Goal: Information Seeking & Learning: Learn about a topic

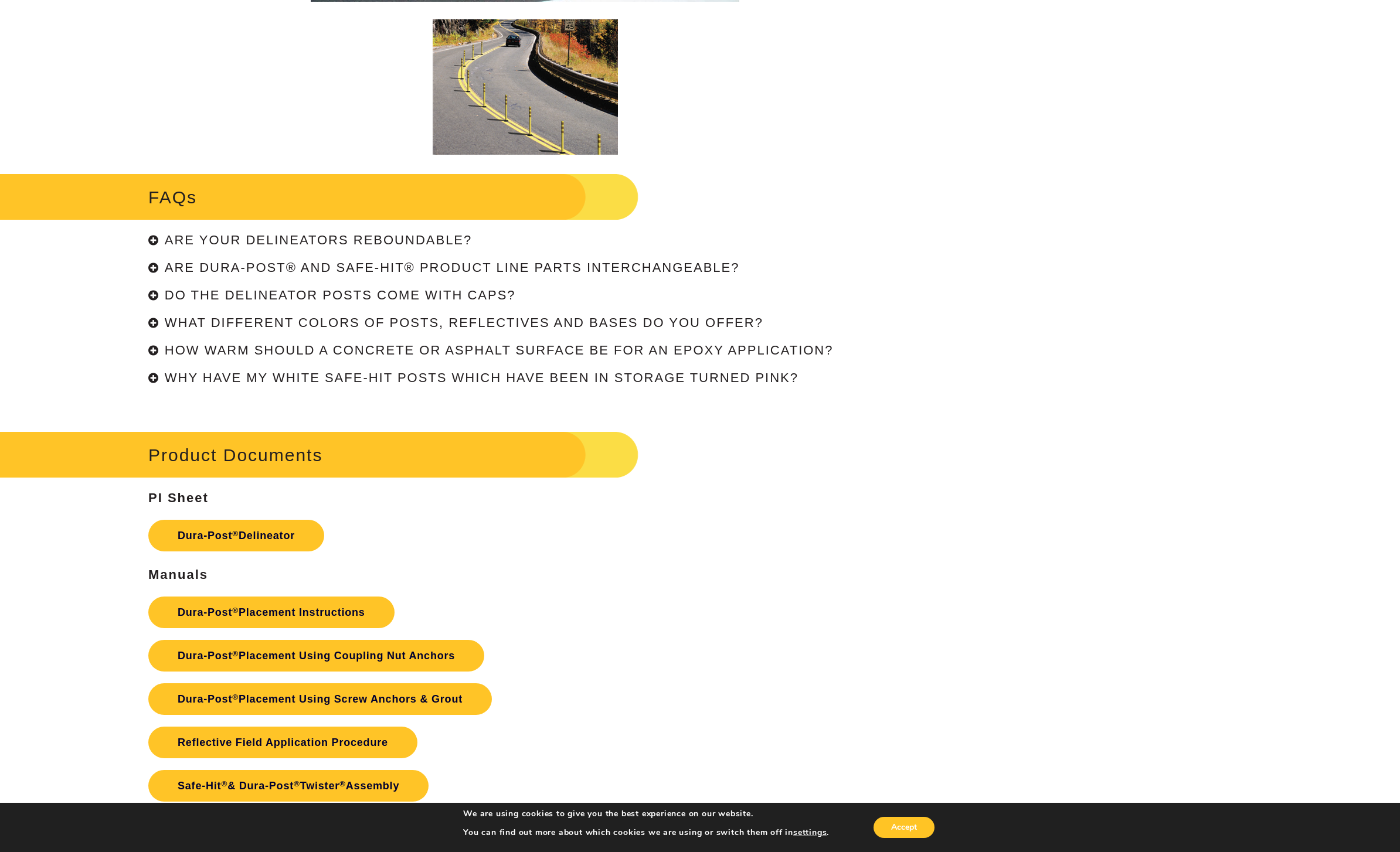
scroll to position [2701, 0]
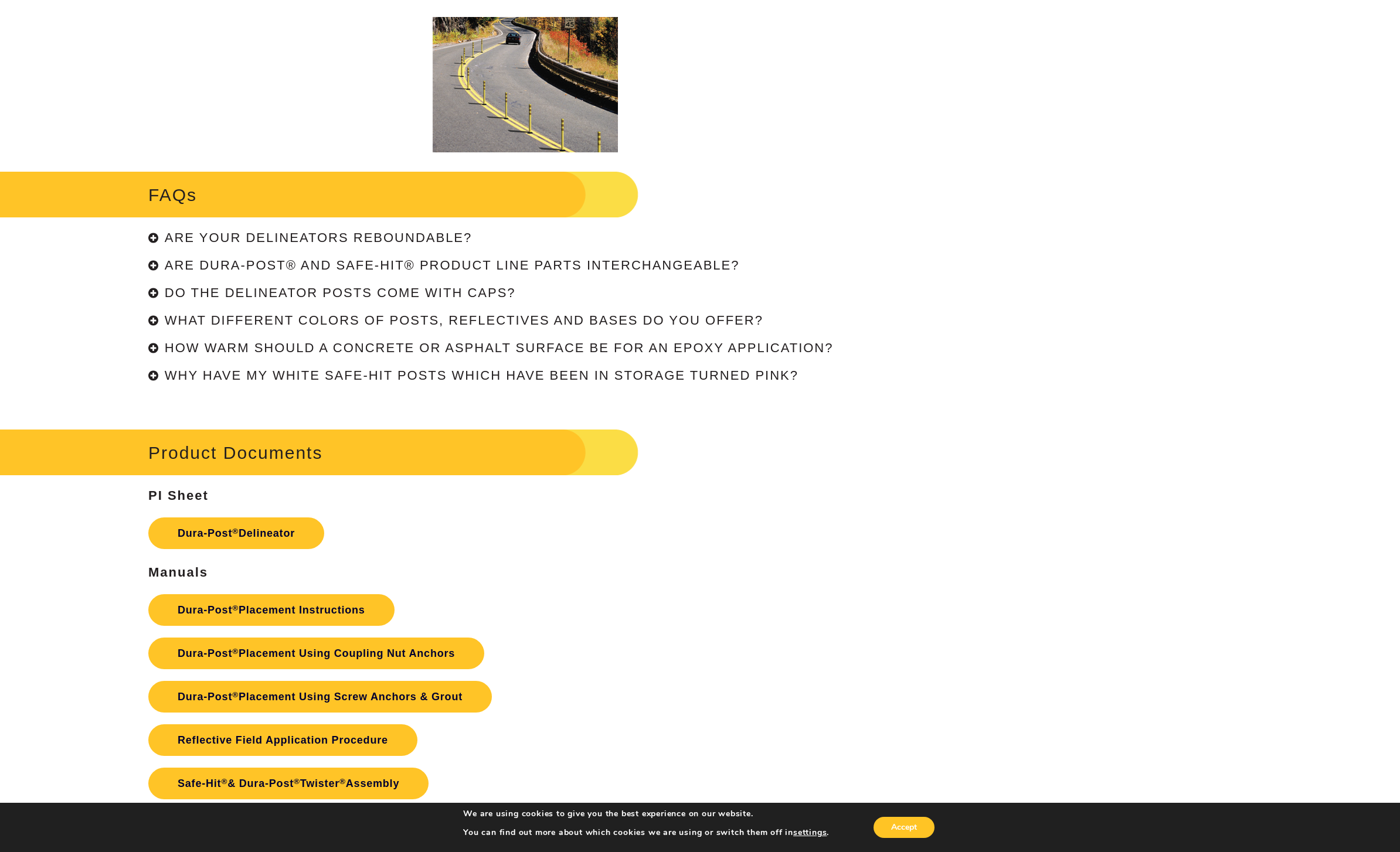
click at [180, 272] on h4 "Are Dura-Post® and Safe-Hit® product line parts interchangeable?" at bounding box center [452, 265] width 575 height 14
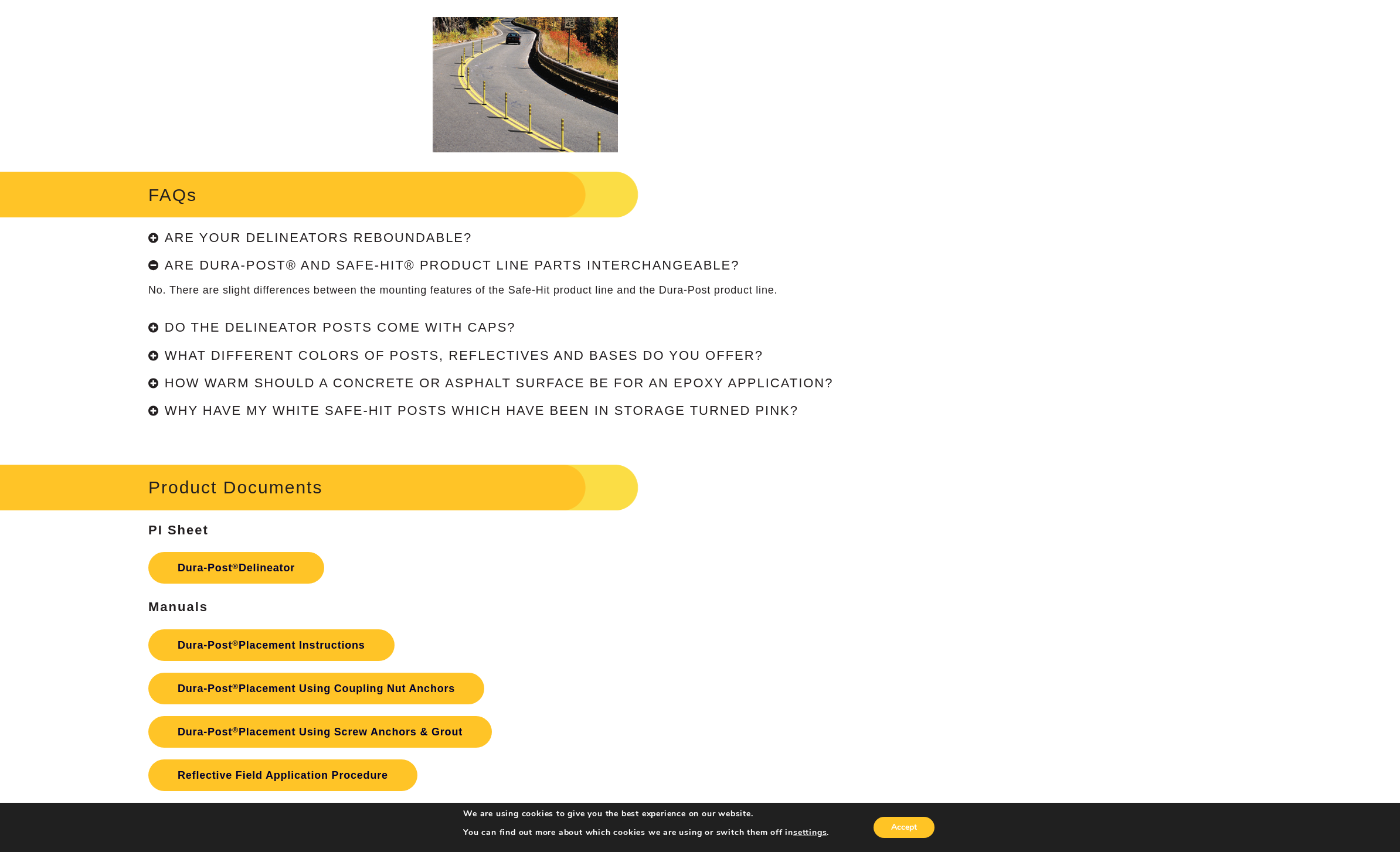
click at [176, 272] on h4 "Are Dura-Post® and Safe-Hit® product line parts interchangeable?" at bounding box center [452, 265] width 575 height 14
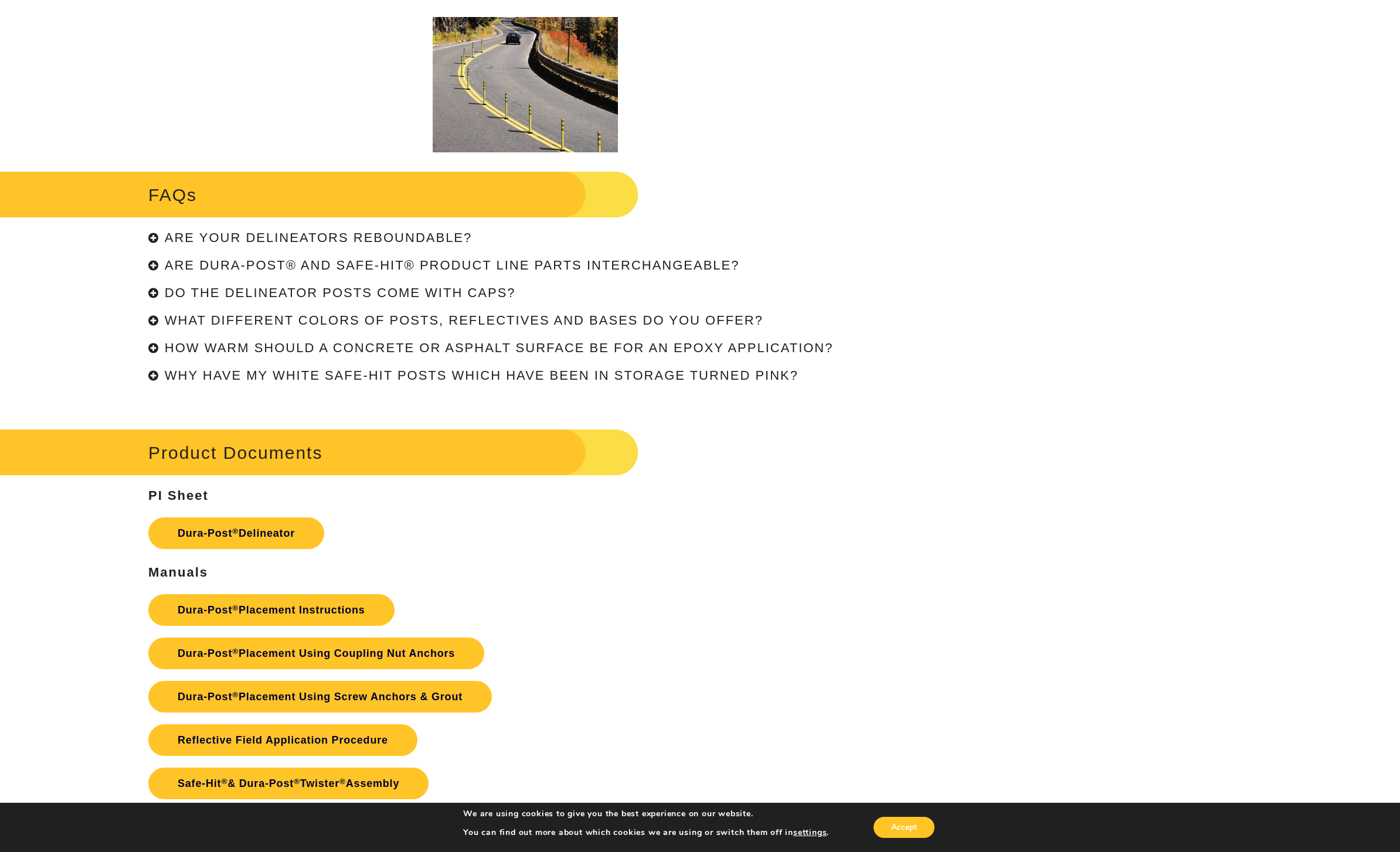
click at [162, 243] on div "Are your delineators reboundable?" at bounding box center [525, 238] width 753 height 14
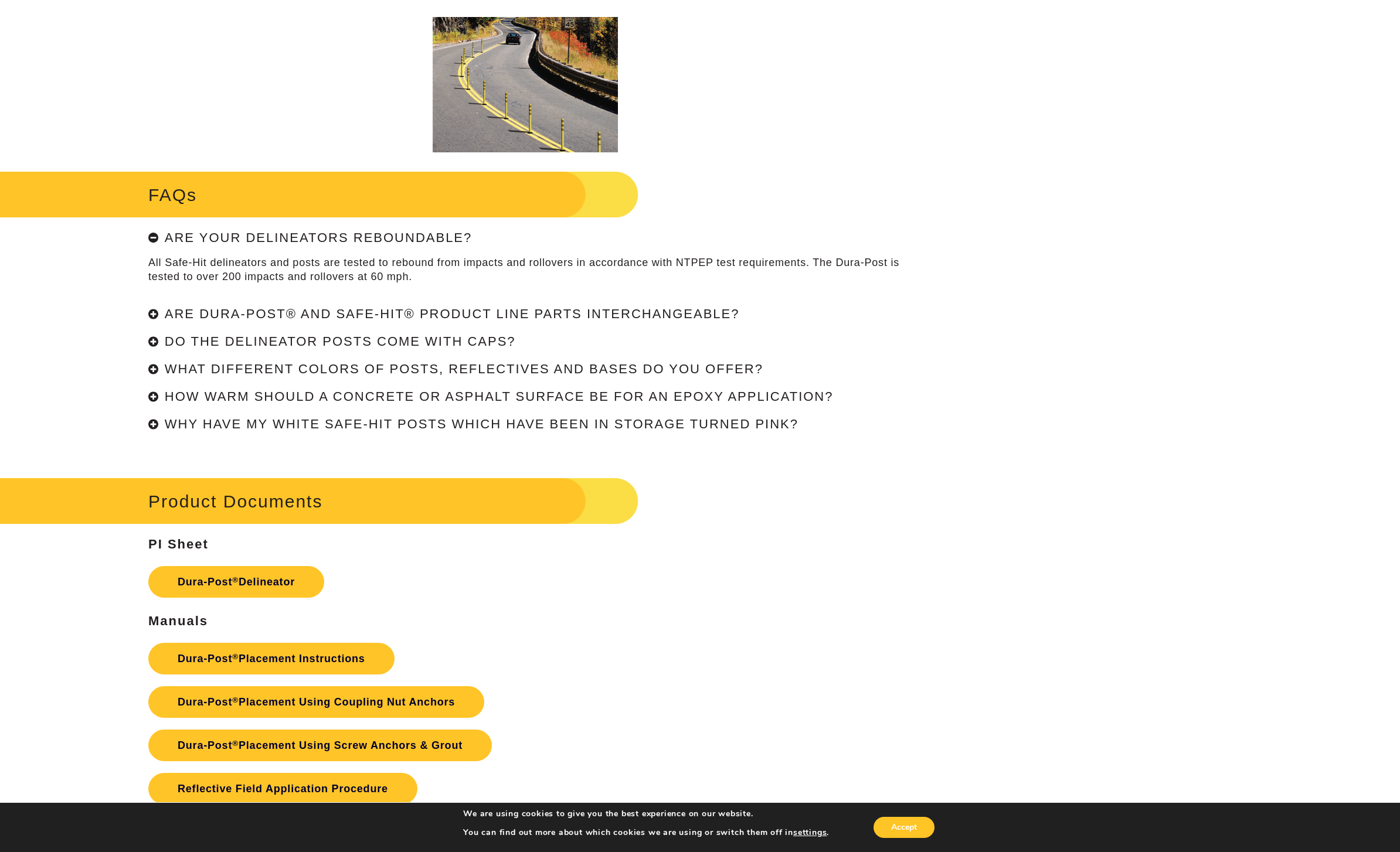
click at [170, 245] on h4 "Are your delineators reboundable?" at bounding box center [318, 237] width 307 height 14
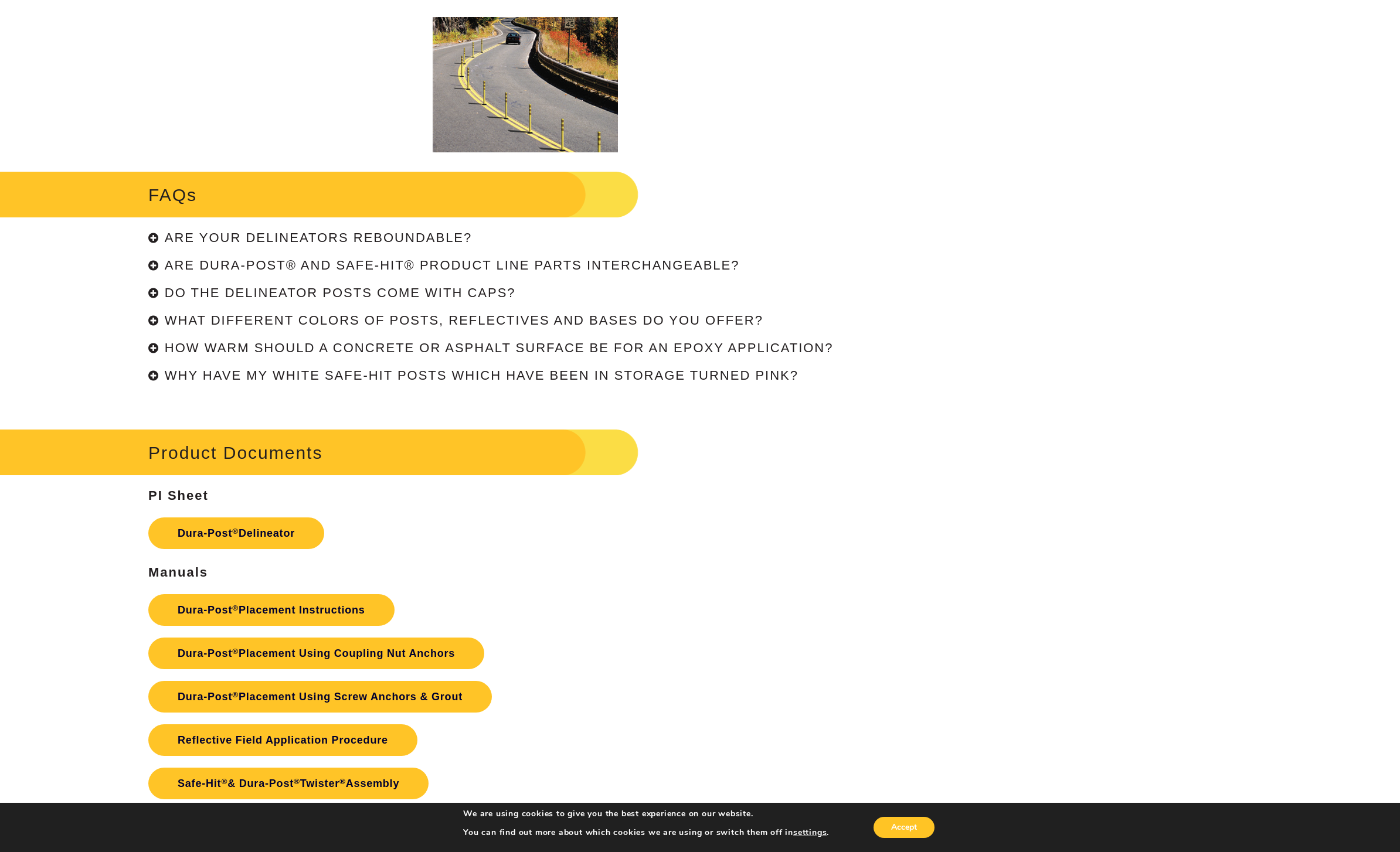
click at [171, 300] on h4 "Do the delineator posts come with caps?" at bounding box center [340, 292] width 351 height 14
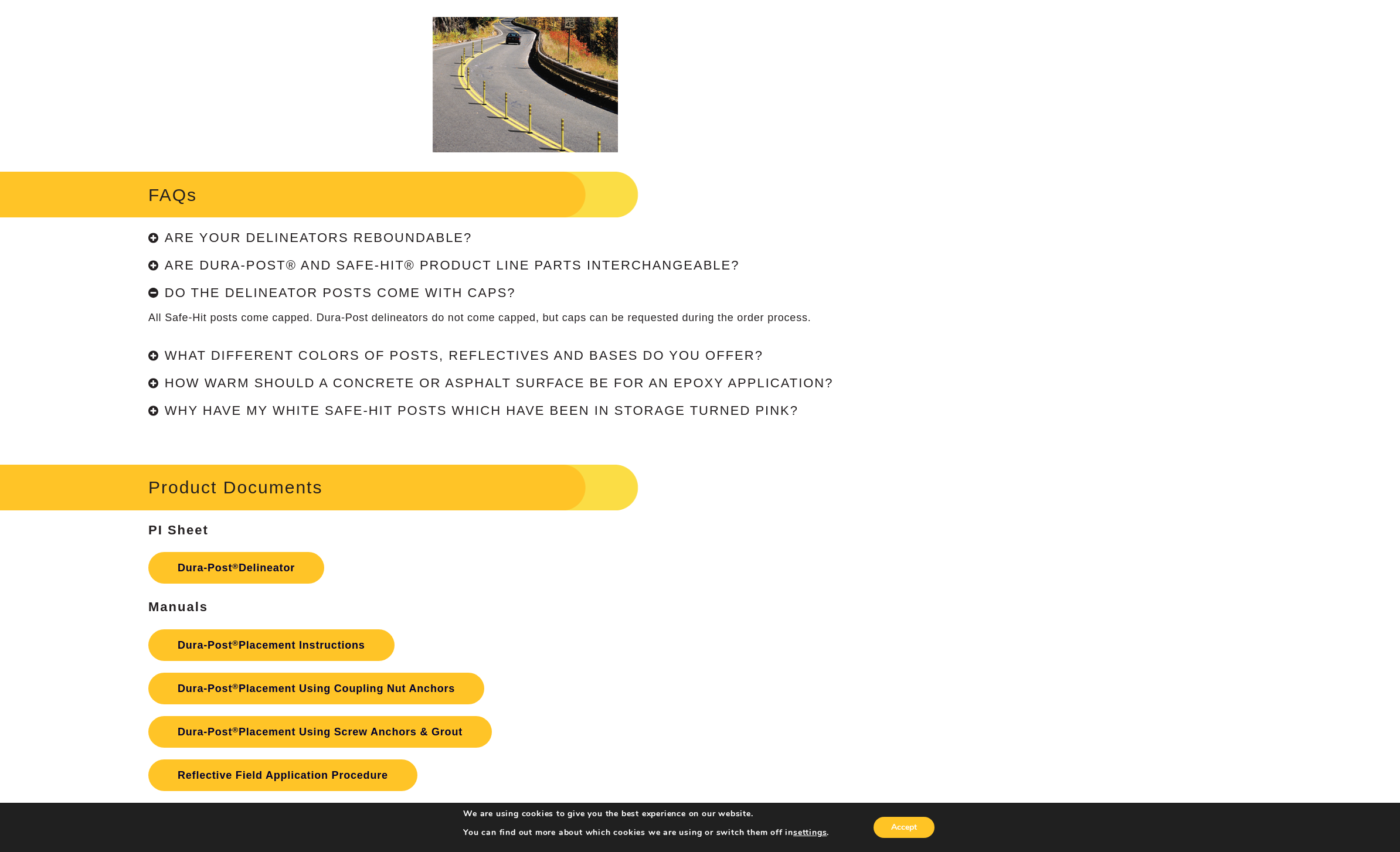
click at [160, 301] on div "Do the delineator posts come with caps?" at bounding box center [525, 293] width 753 height 14
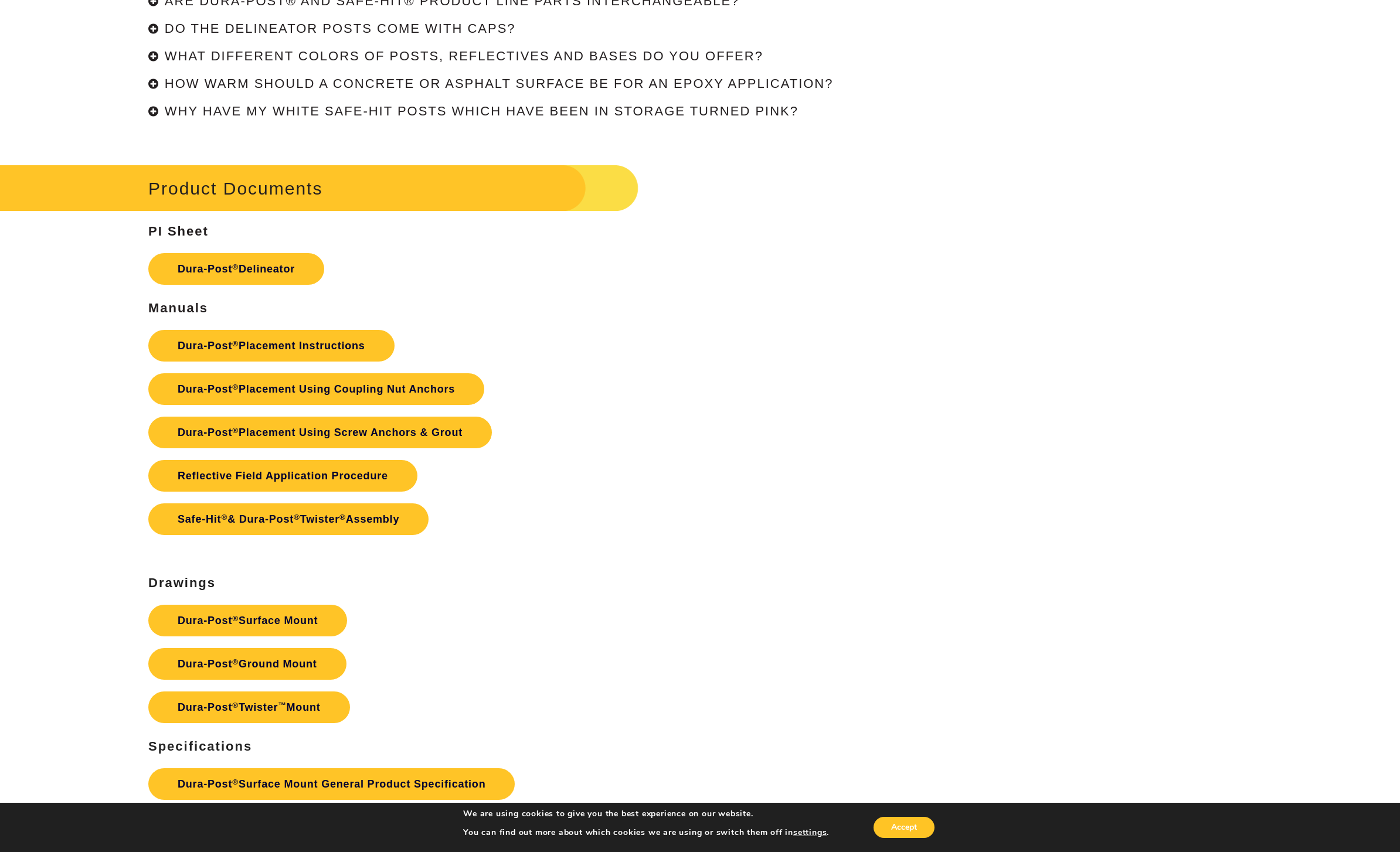
scroll to position [2957, 0]
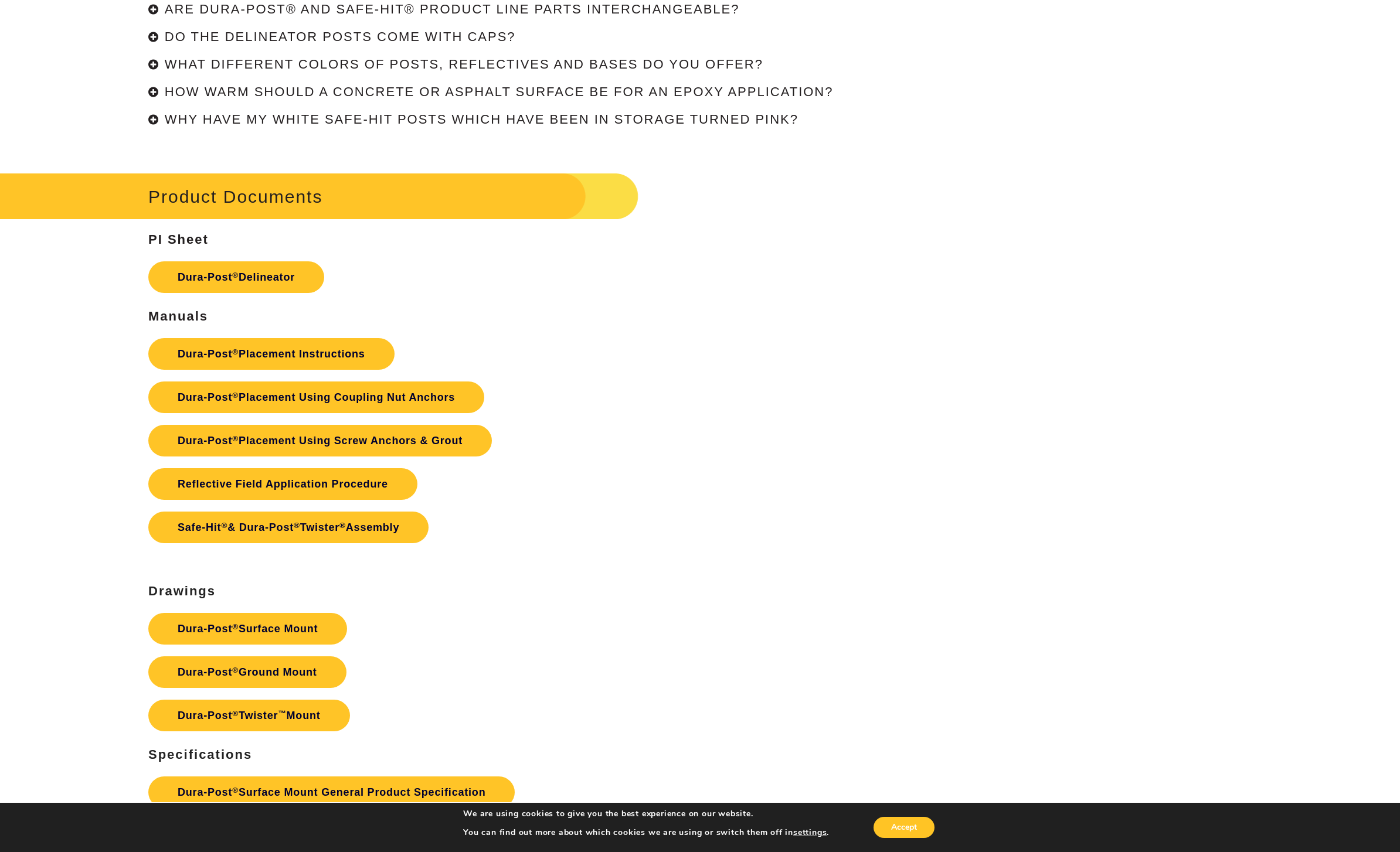
click at [154, 124] on div "Why have my white Safe-Hit posts which have been in storage turned pink?" at bounding box center [525, 119] width 753 height 14
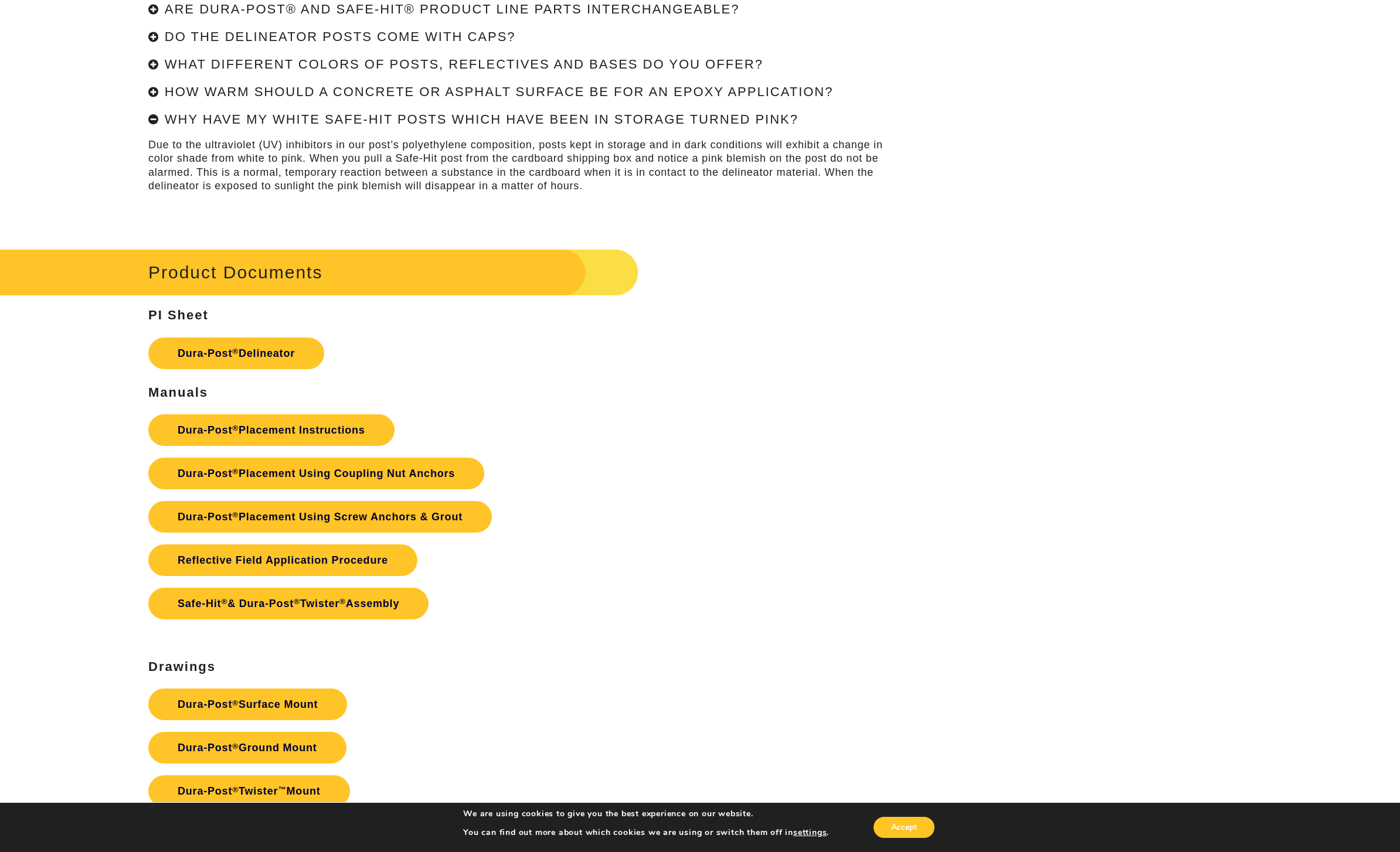
click at [155, 127] on div "Why have my white Safe-Hit posts which have been in storage turned pink?" at bounding box center [525, 119] width 753 height 14
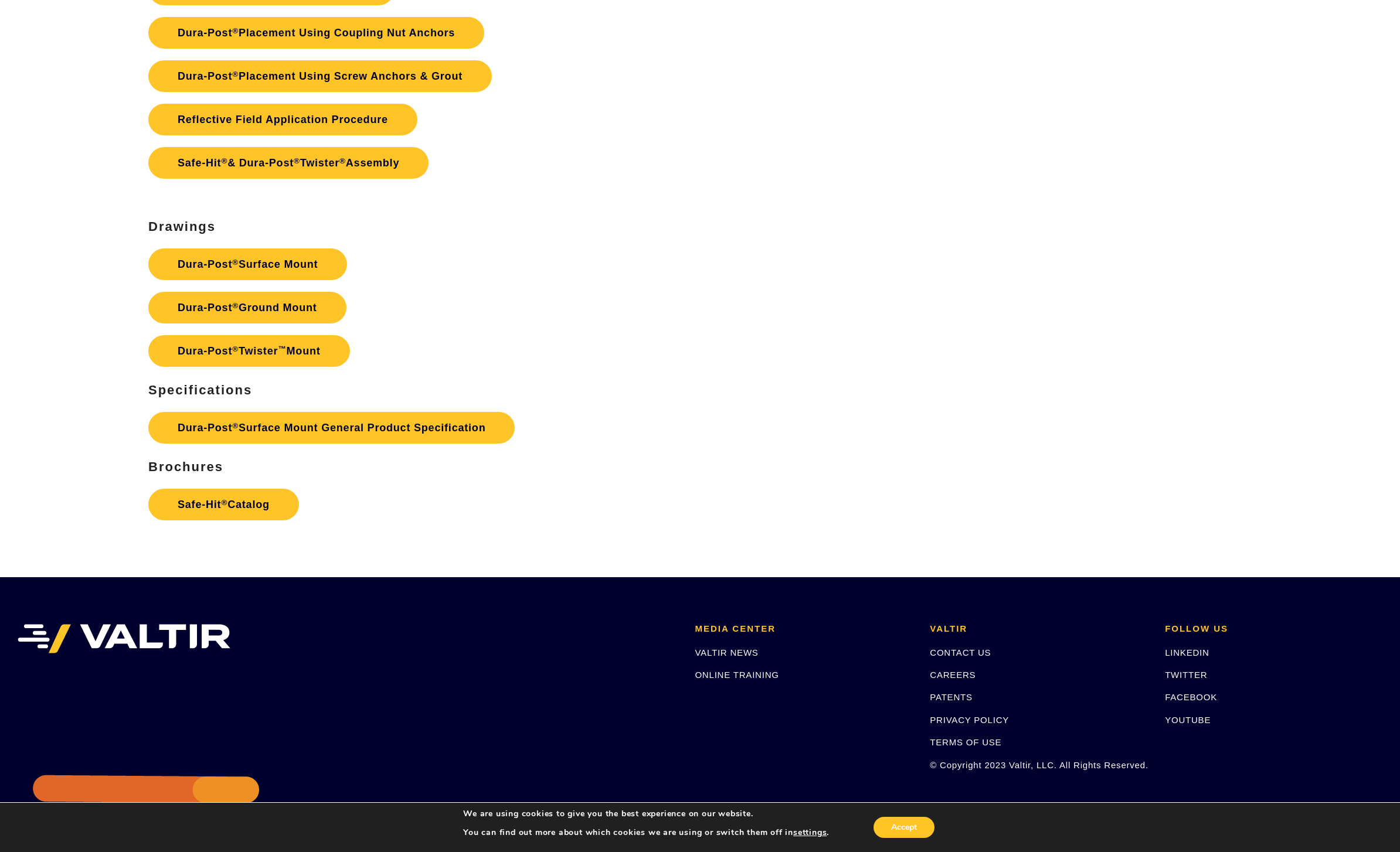
scroll to position [3341, 0]
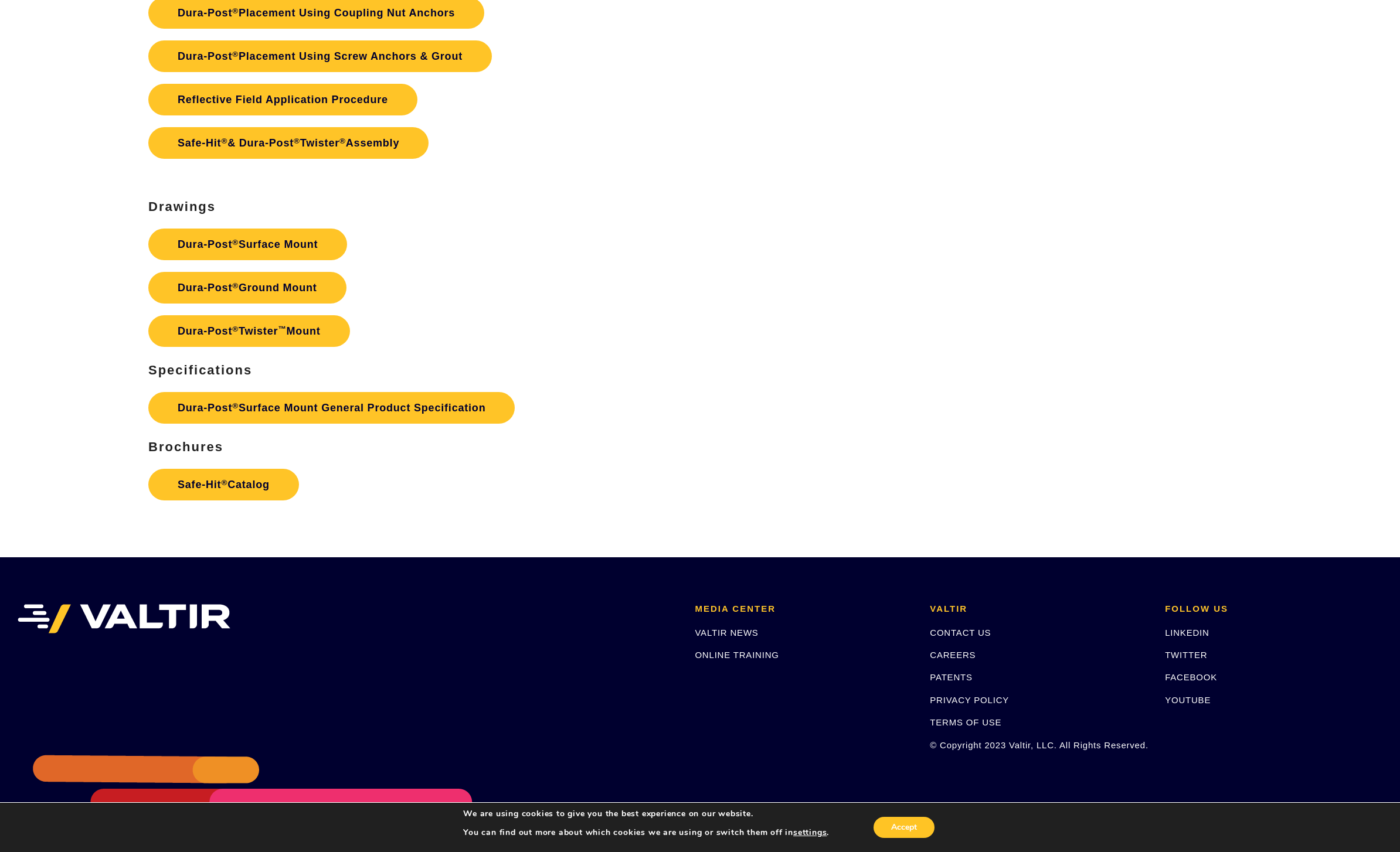
click at [228, 412] on link "Dura-Post ® Surface Mount General Product Specification" at bounding box center [331, 408] width 367 height 32
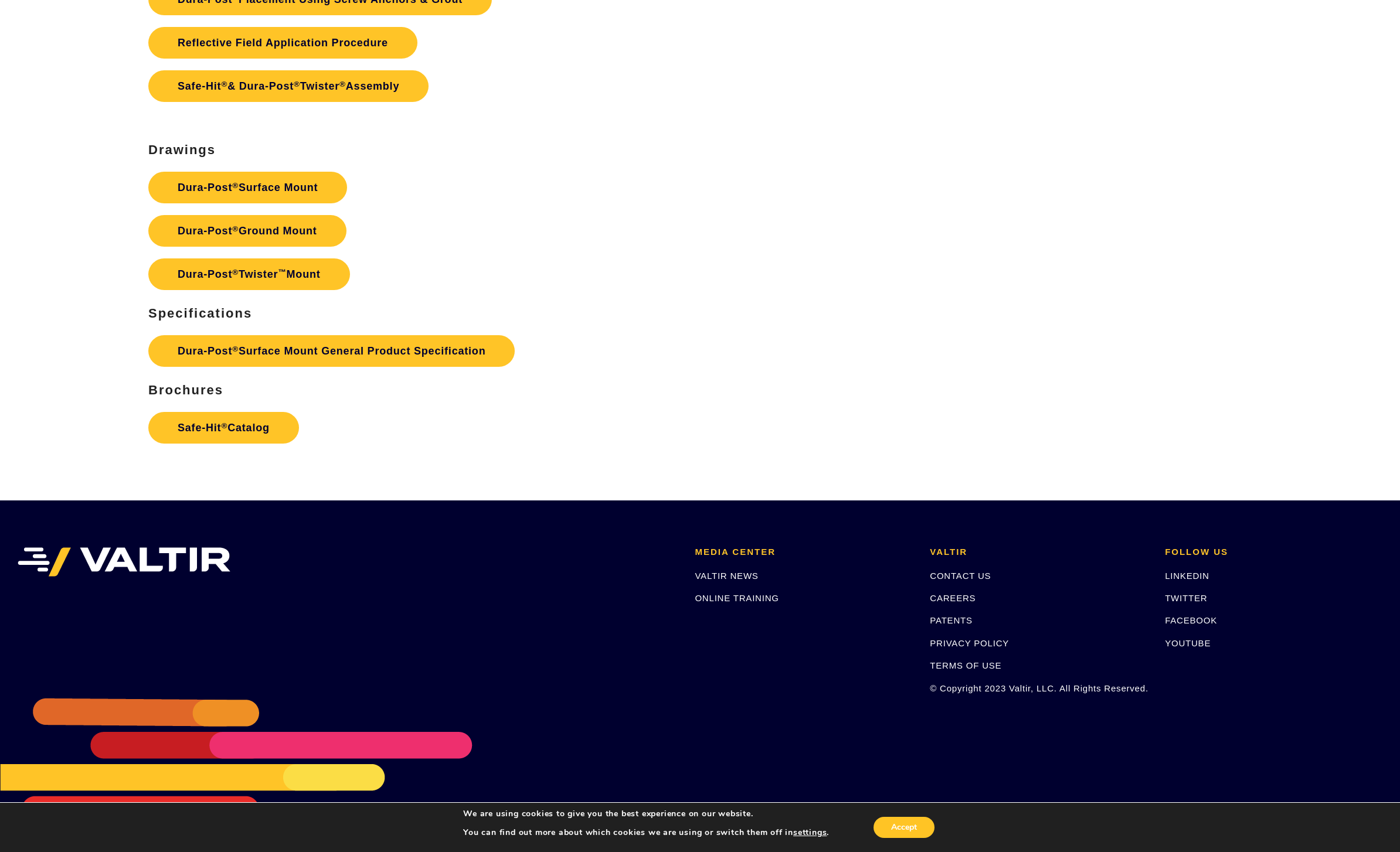
click at [308, 182] on link "Dura-Post ® Surface Mount" at bounding box center [247, 187] width 199 height 32
click at [327, 233] on link "Dura-Post ® Ground Mount" at bounding box center [247, 230] width 198 height 32
click at [328, 280] on link "Dura-Post ® Twister ™ Mount" at bounding box center [249, 274] width 202 height 32
click at [252, 186] on link "Dura-Post ® Surface Mount" at bounding box center [247, 187] width 199 height 32
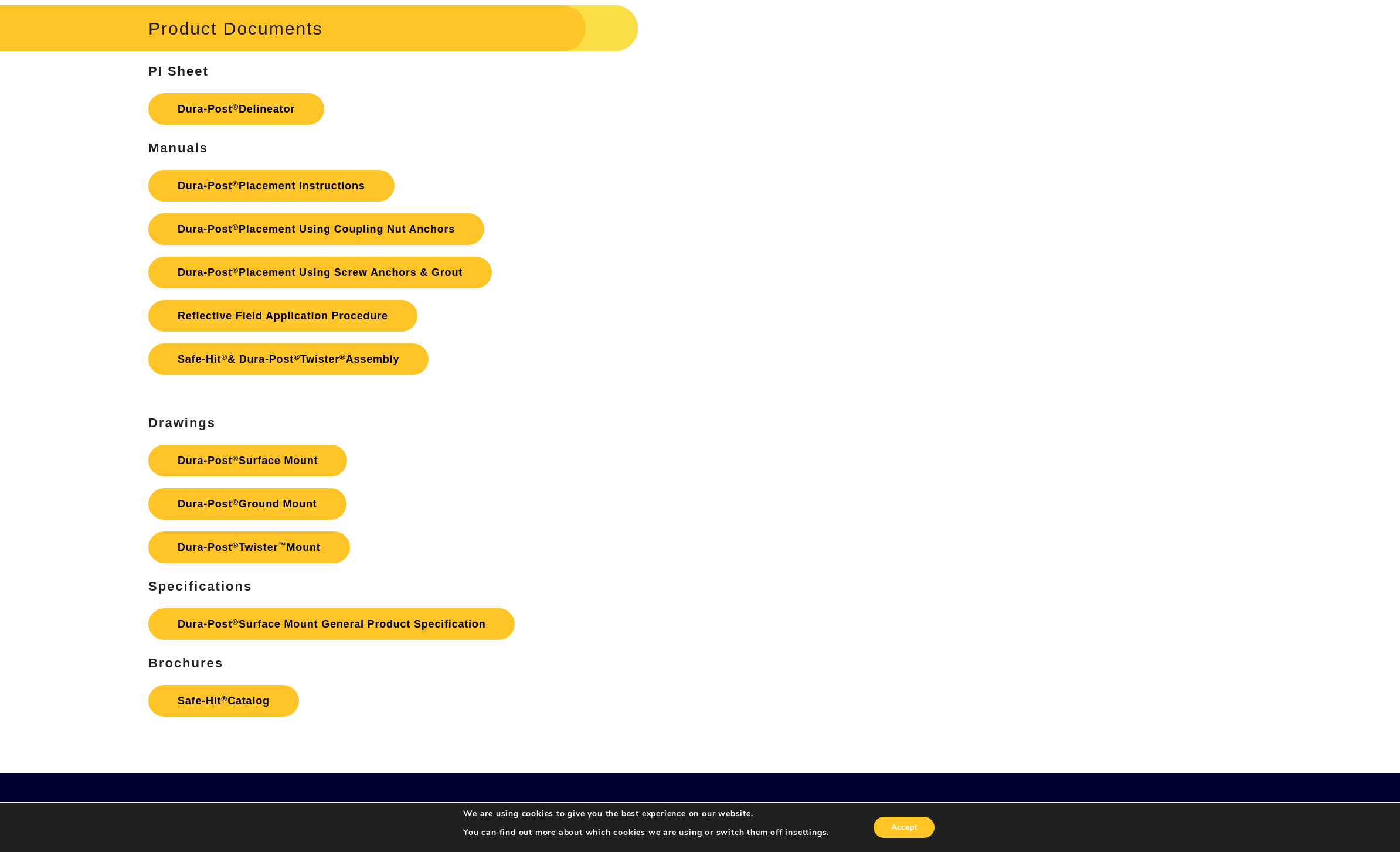
scroll to position [3124, 0]
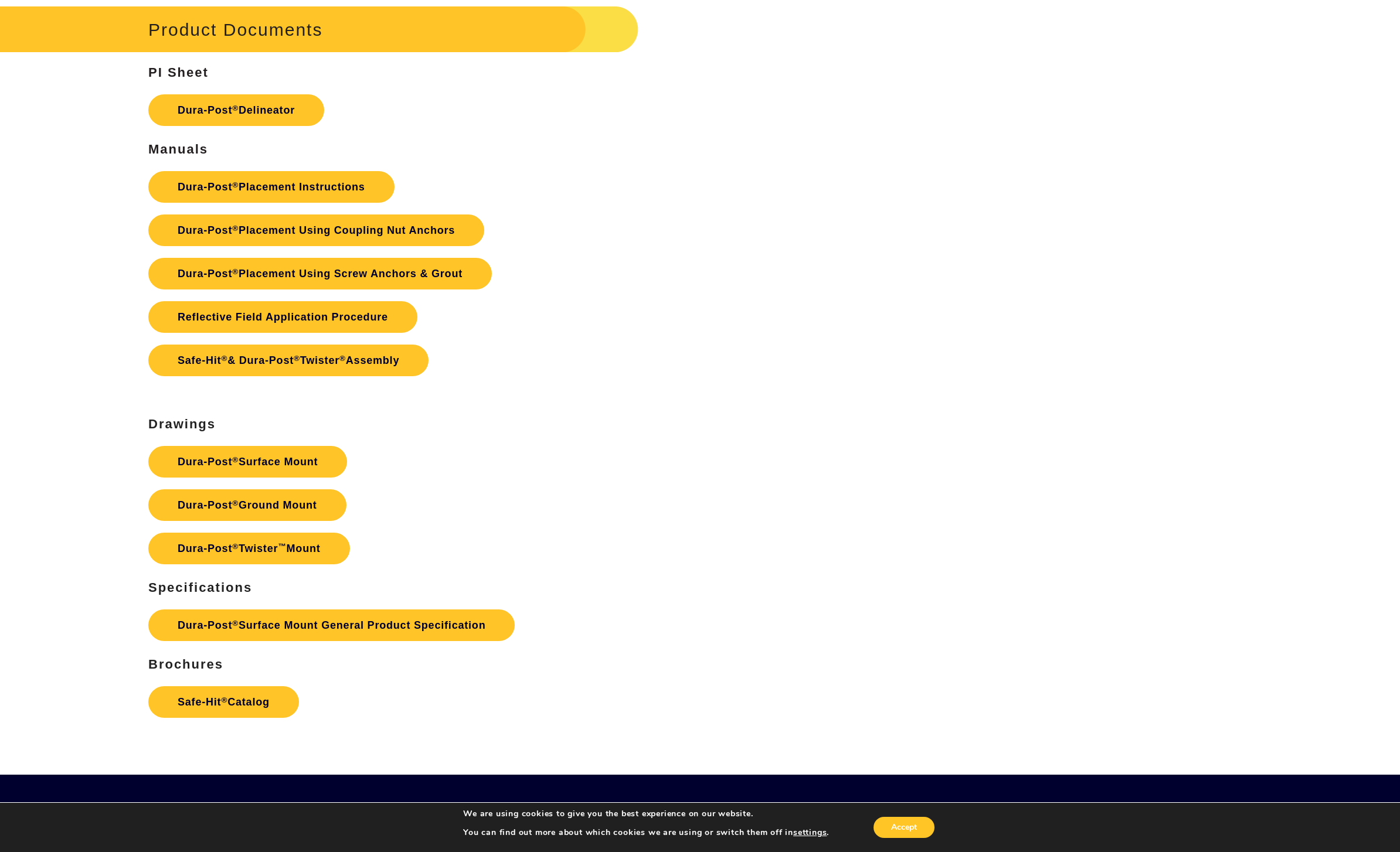
click at [366, 323] on link "Reflective Field Application Procedure" at bounding box center [282, 316] width 269 height 32
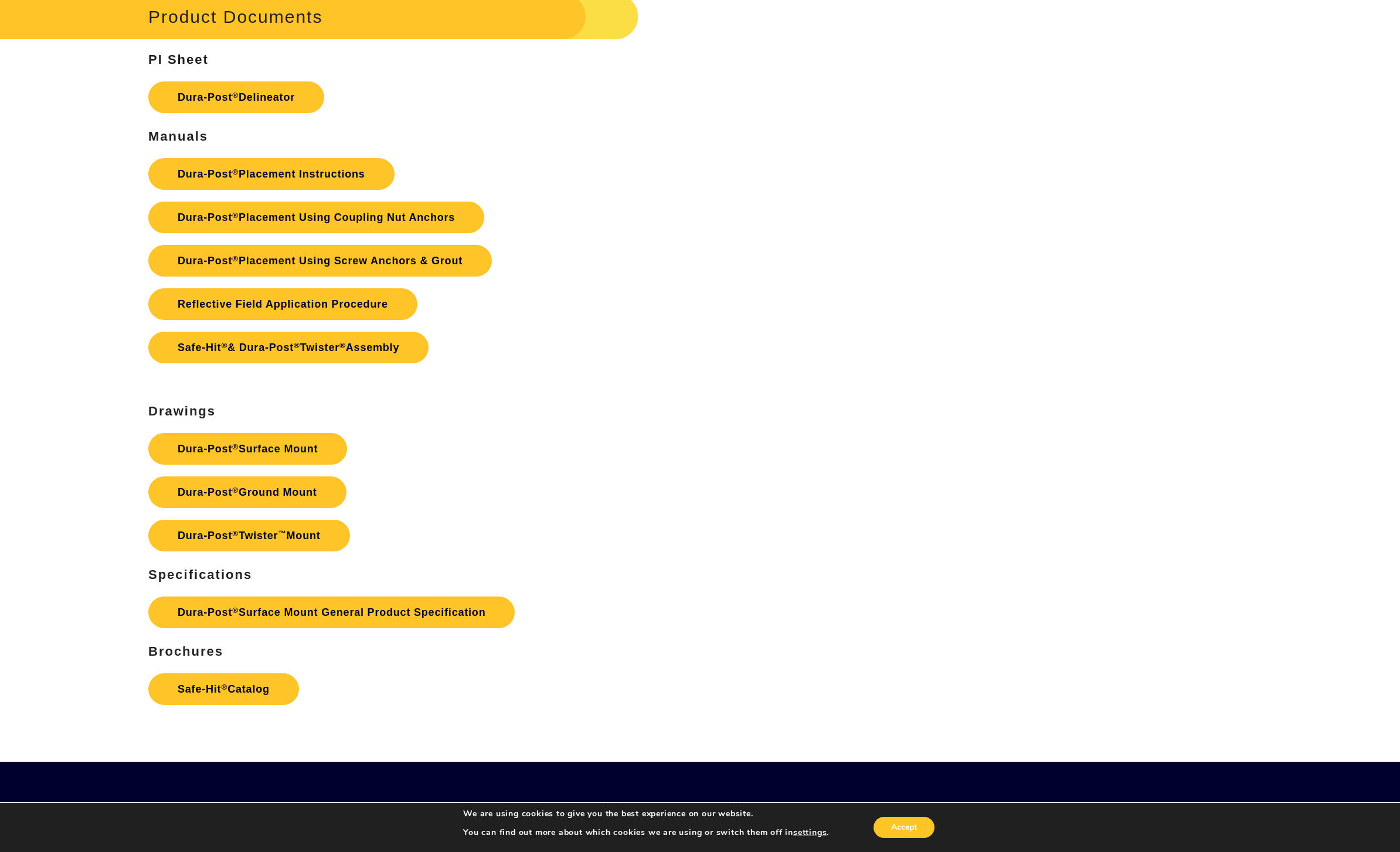
scroll to position [3150, 0]
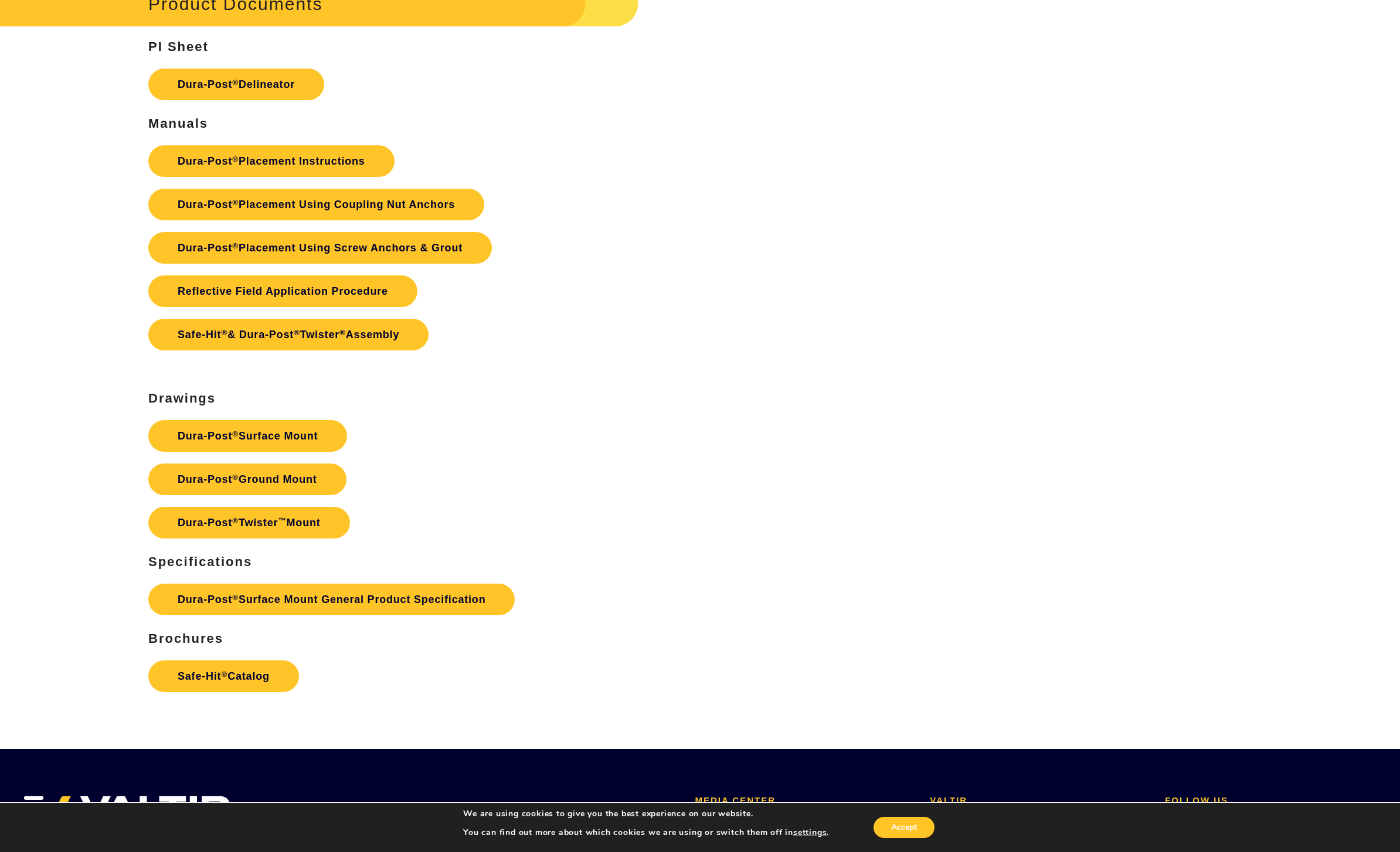
click at [269, 163] on link "Dura-Post ® Placement Instructions" at bounding box center [271, 161] width 246 height 32
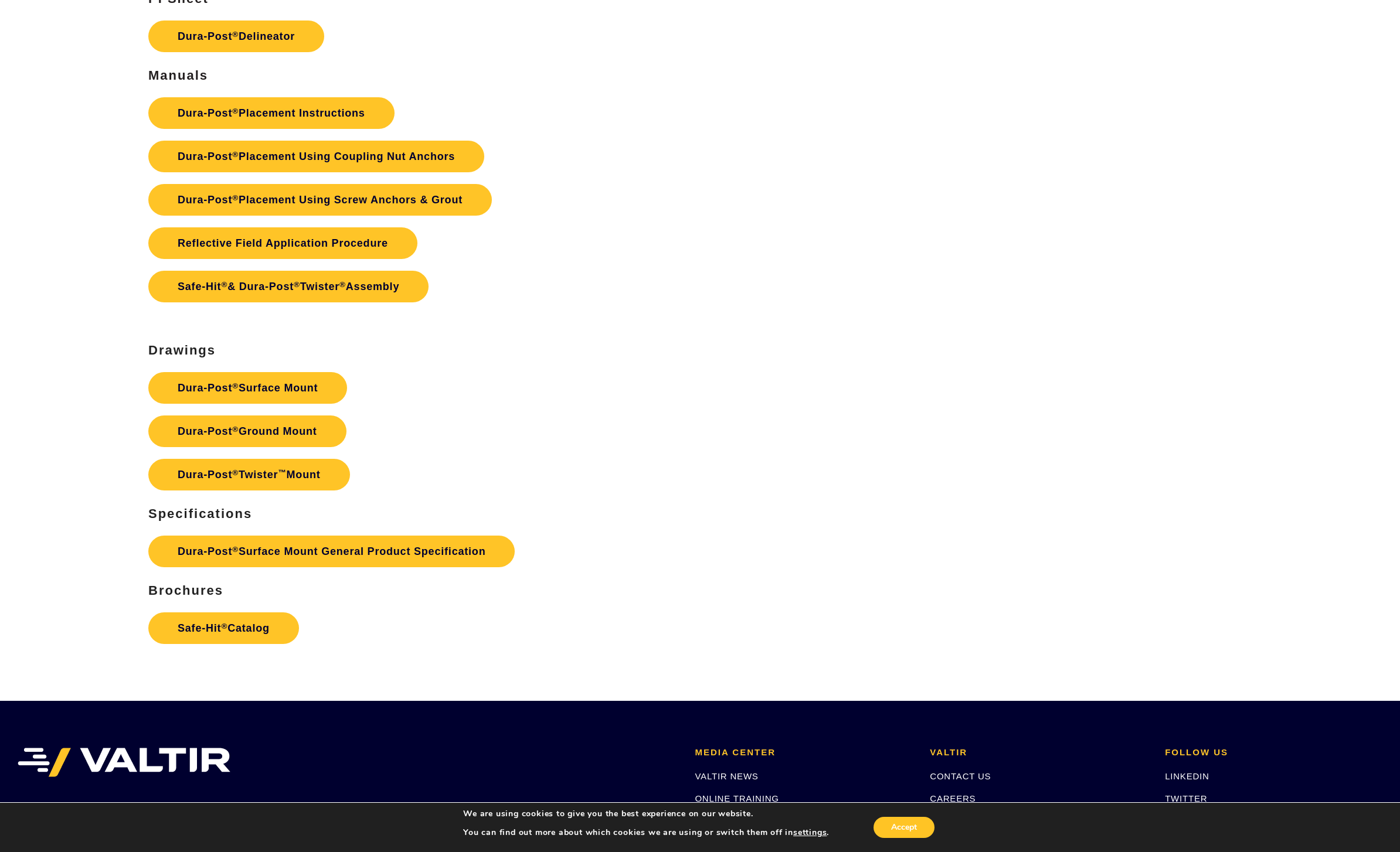
scroll to position [3341, 0]
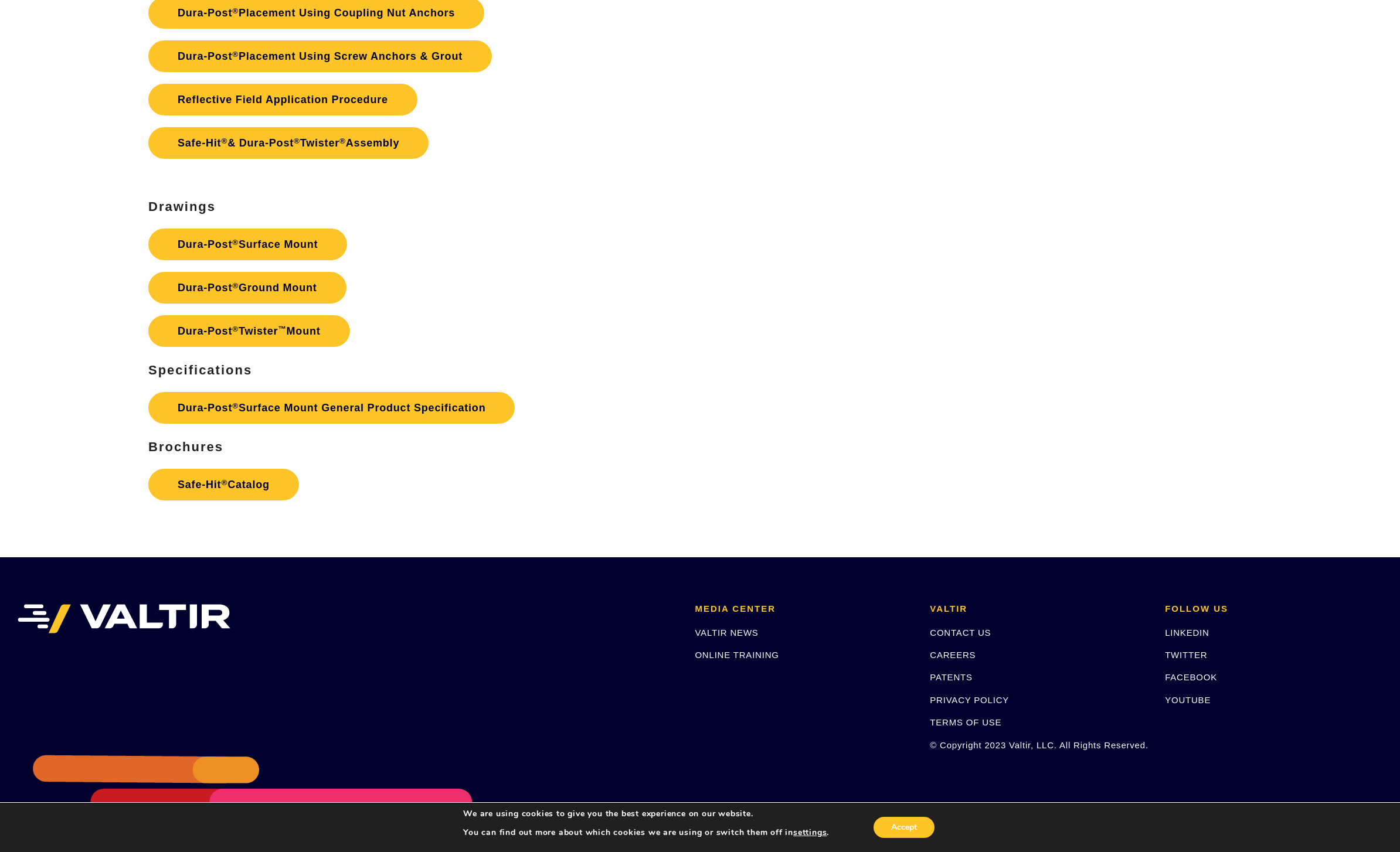
click at [961, 682] on link "PATENTS" at bounding box center [951, 677] width 43 height 10
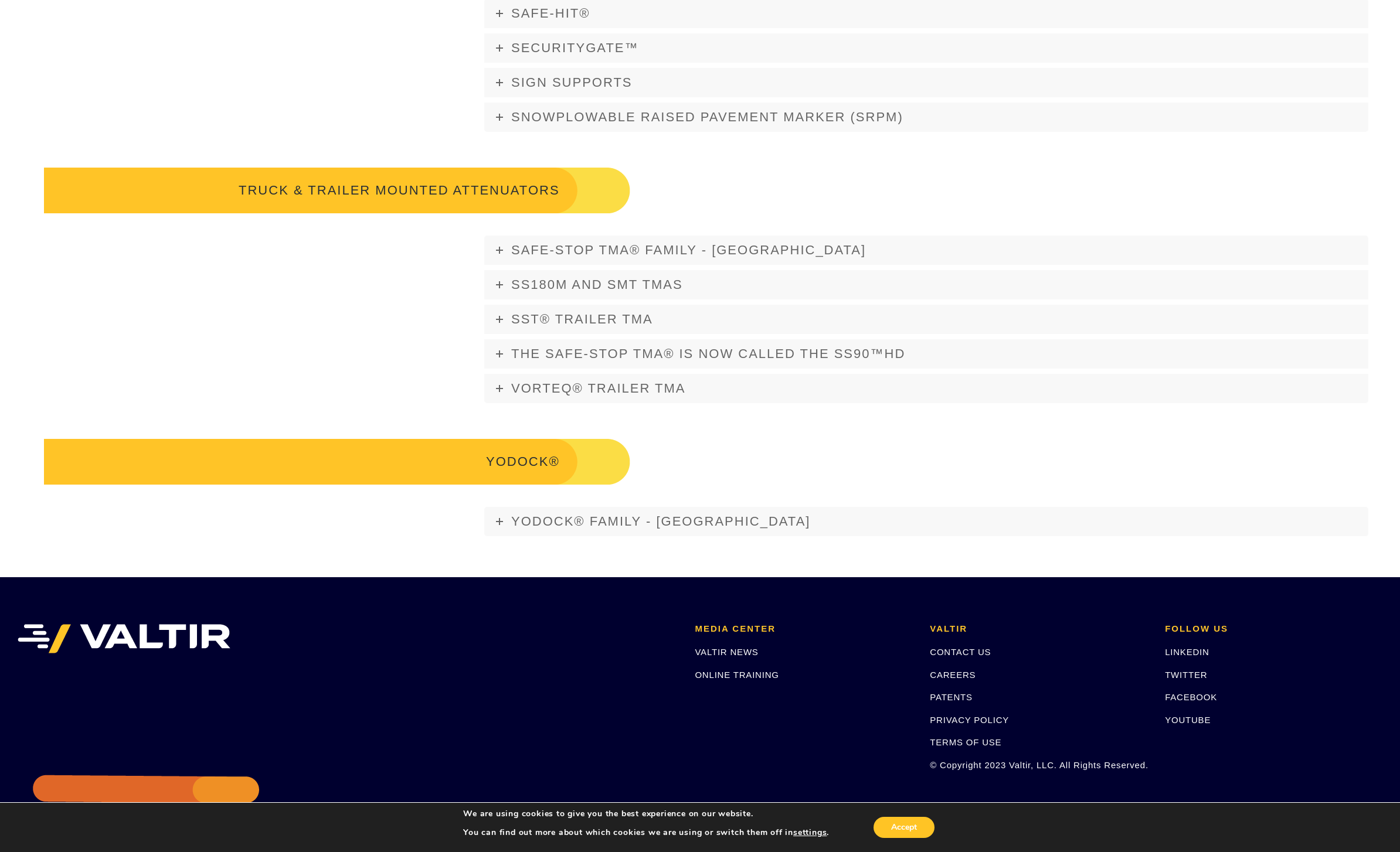
scroll to position [1869, 0]
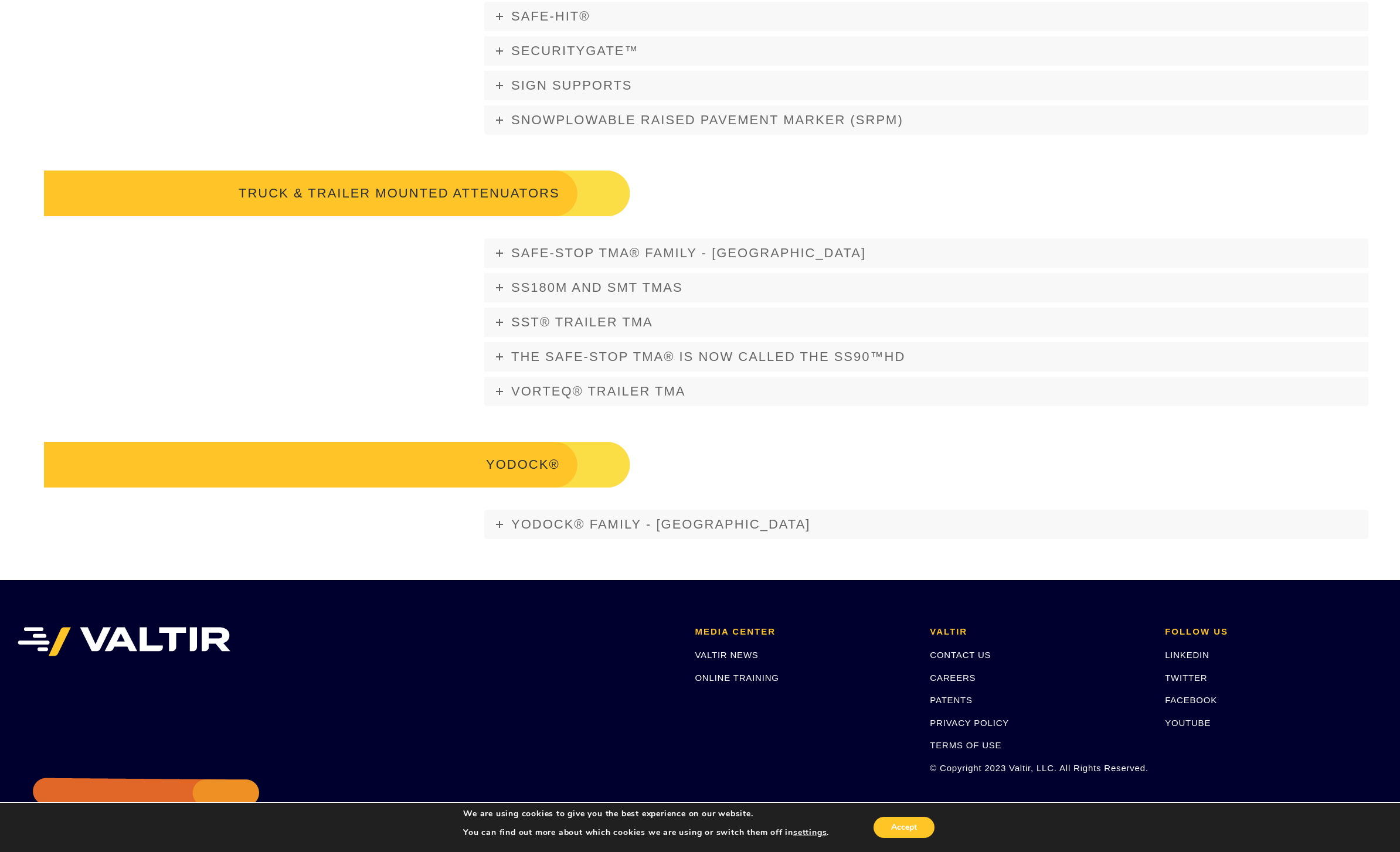
click at [511, 531] on span "YODOCK® FAMILY - USA" at bounding box center [661, 524] width 299 height 14
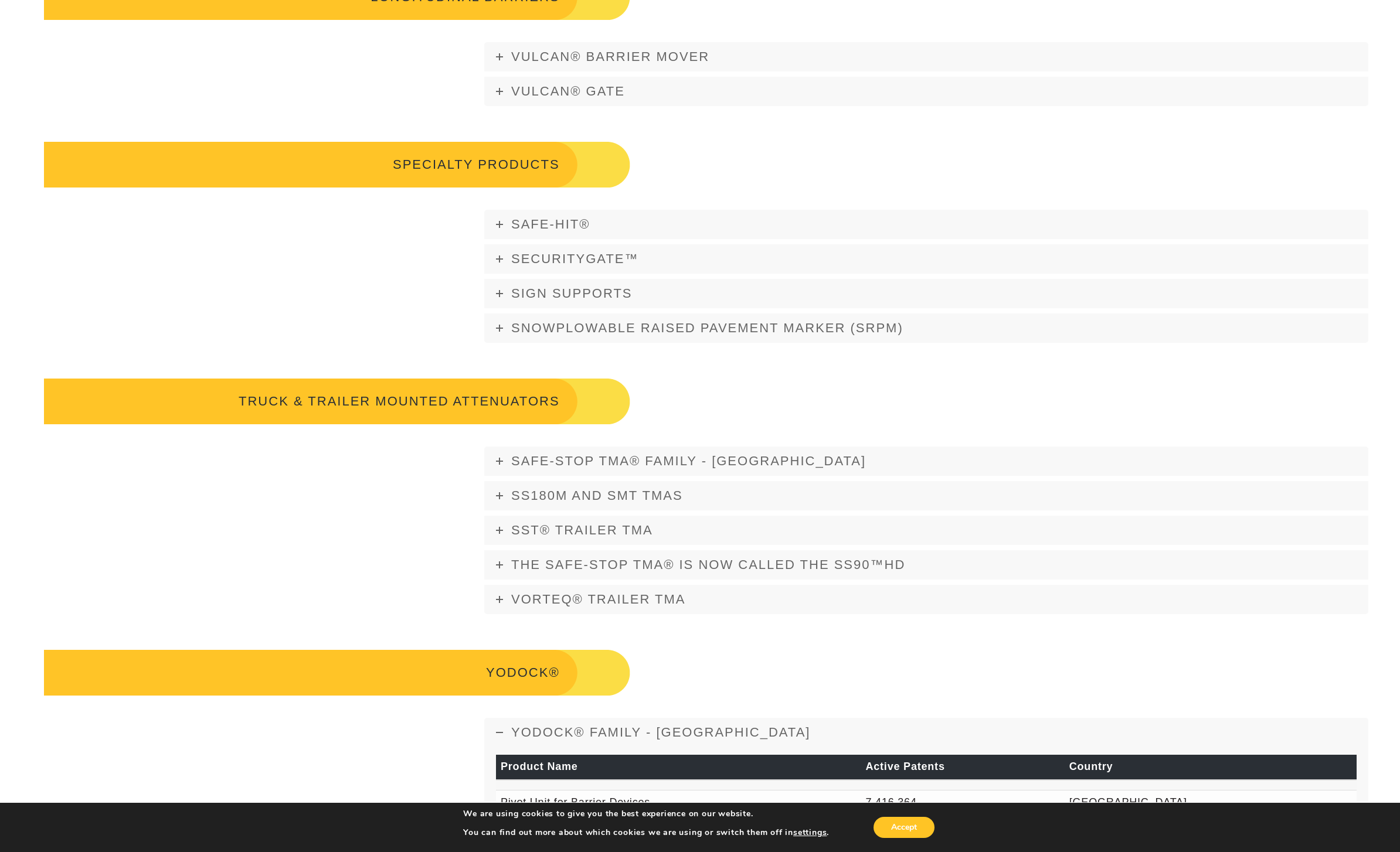
scroll to position [1642, 0]
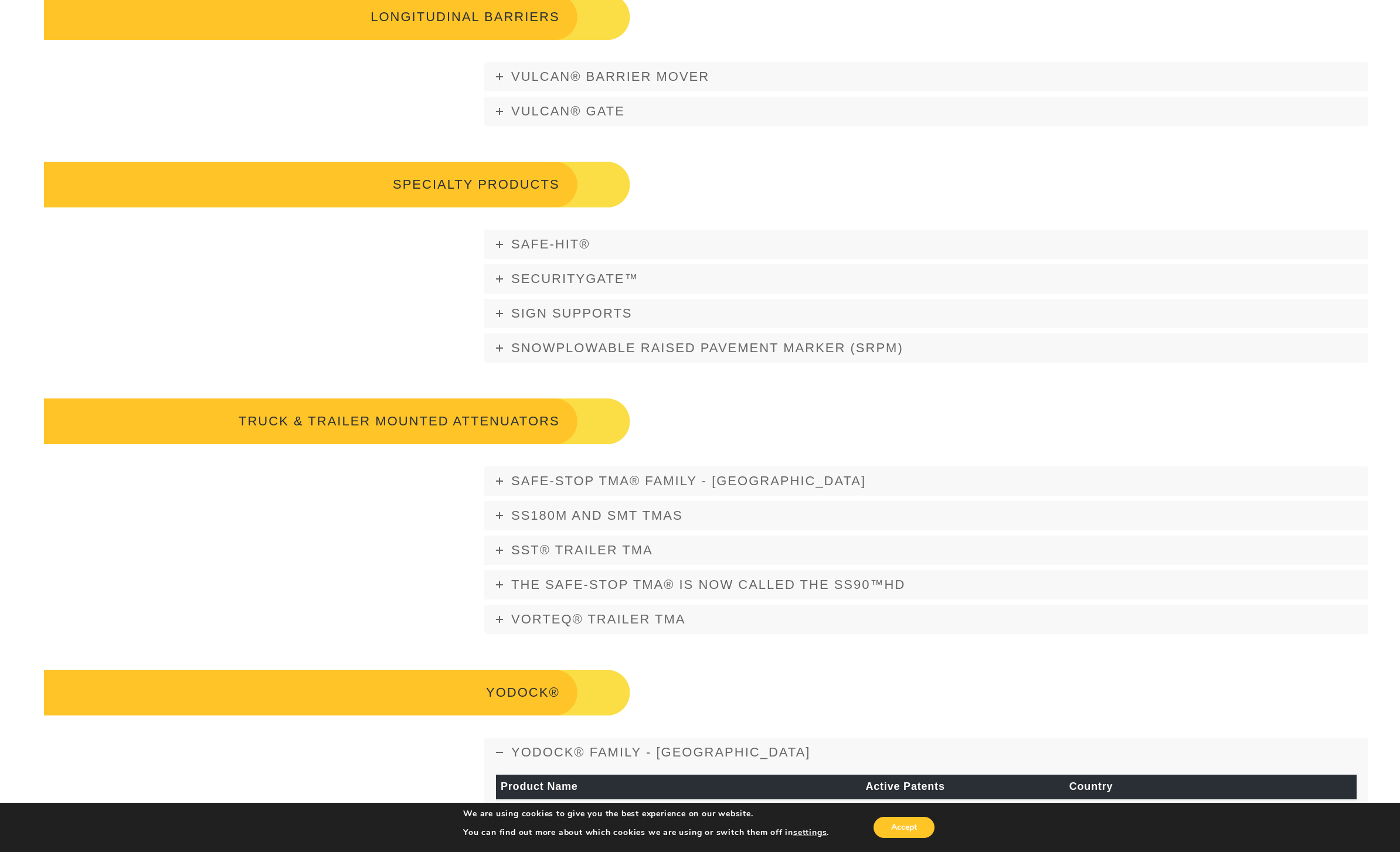
click at [503, 259] on link "Safe-Hit®" at bounding box center [926, 244] width 884 height 29
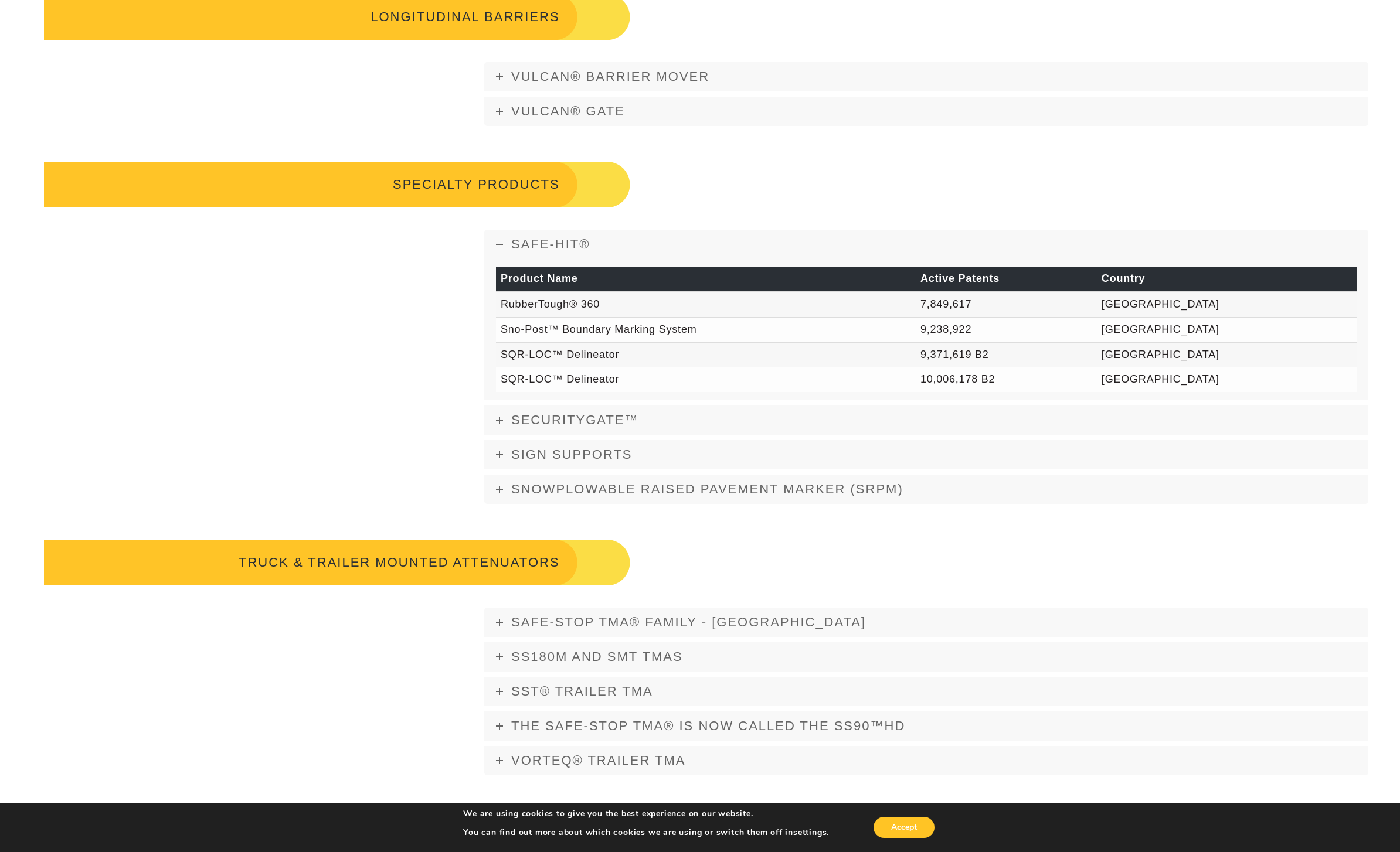
click at [520, 462] on span "SIGN SUPPORTS" at bounding box center [572, 454] width 121 height 14
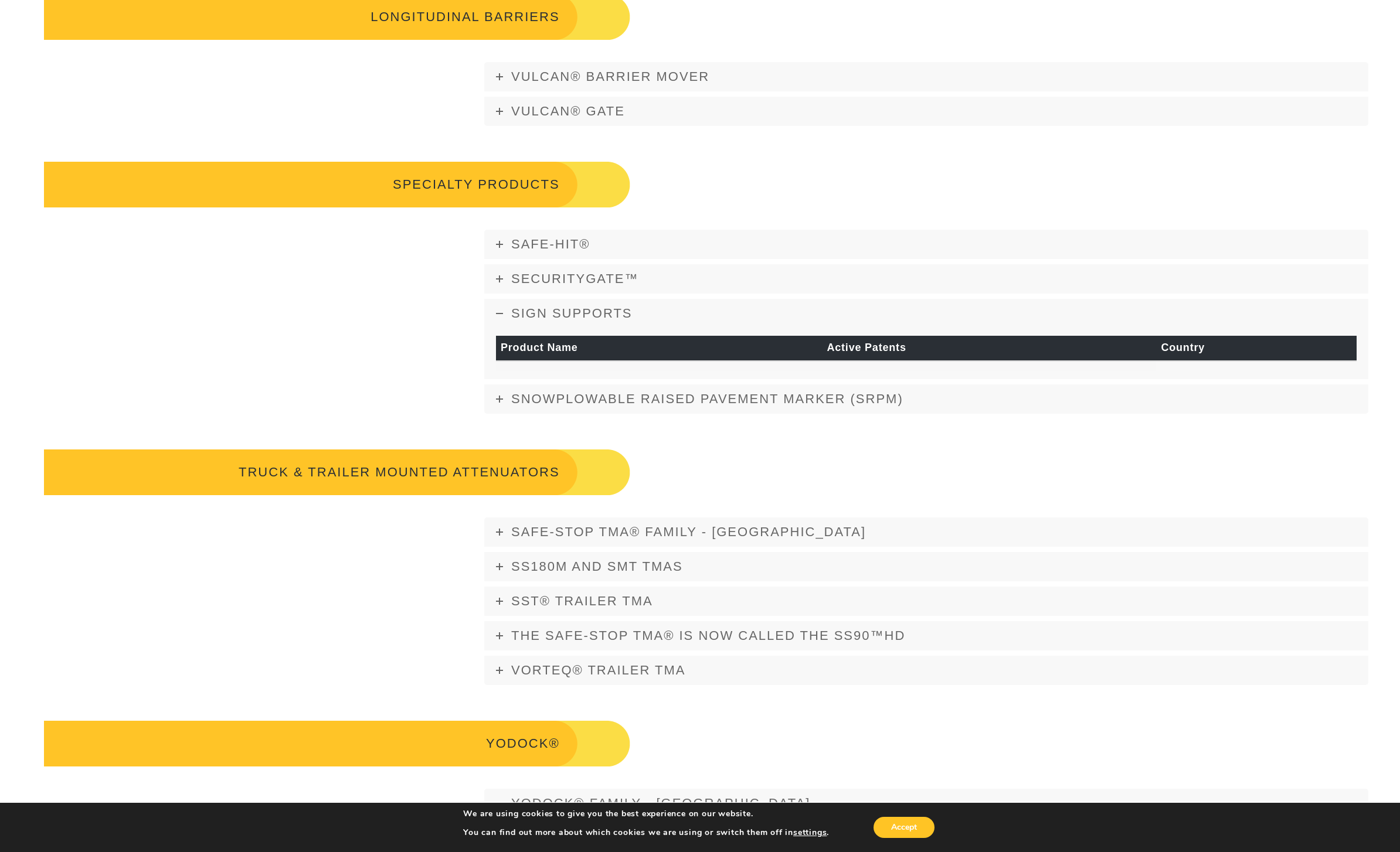
click at [513, 406] on span "Snowplowable Raised Pavement Marker (SRPM)" at bounding box center [707, 398] width 392 height 14
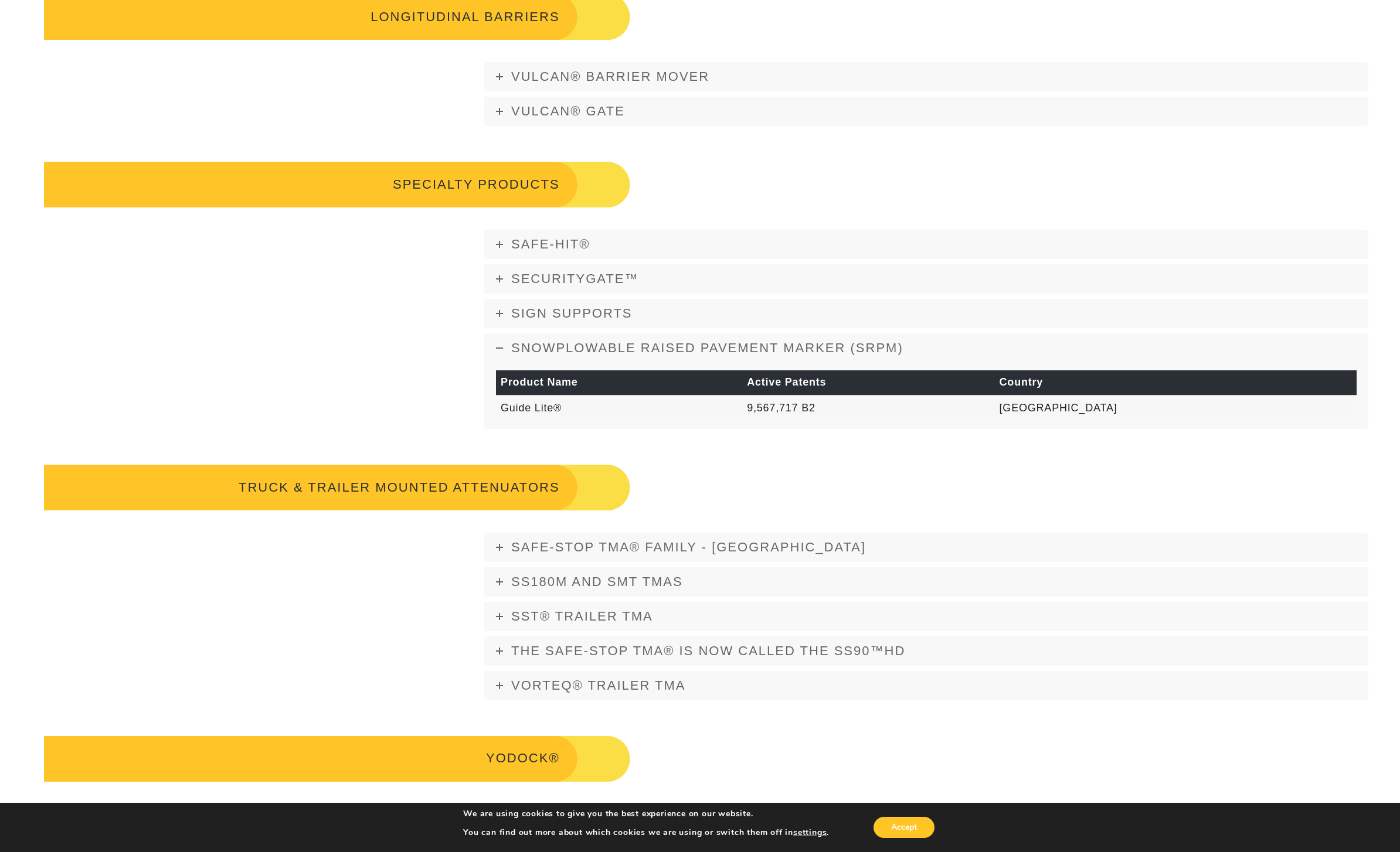
click at [521, 283] on link "SecurityGate™" at bounding box center [926, 278] width 884 height 29
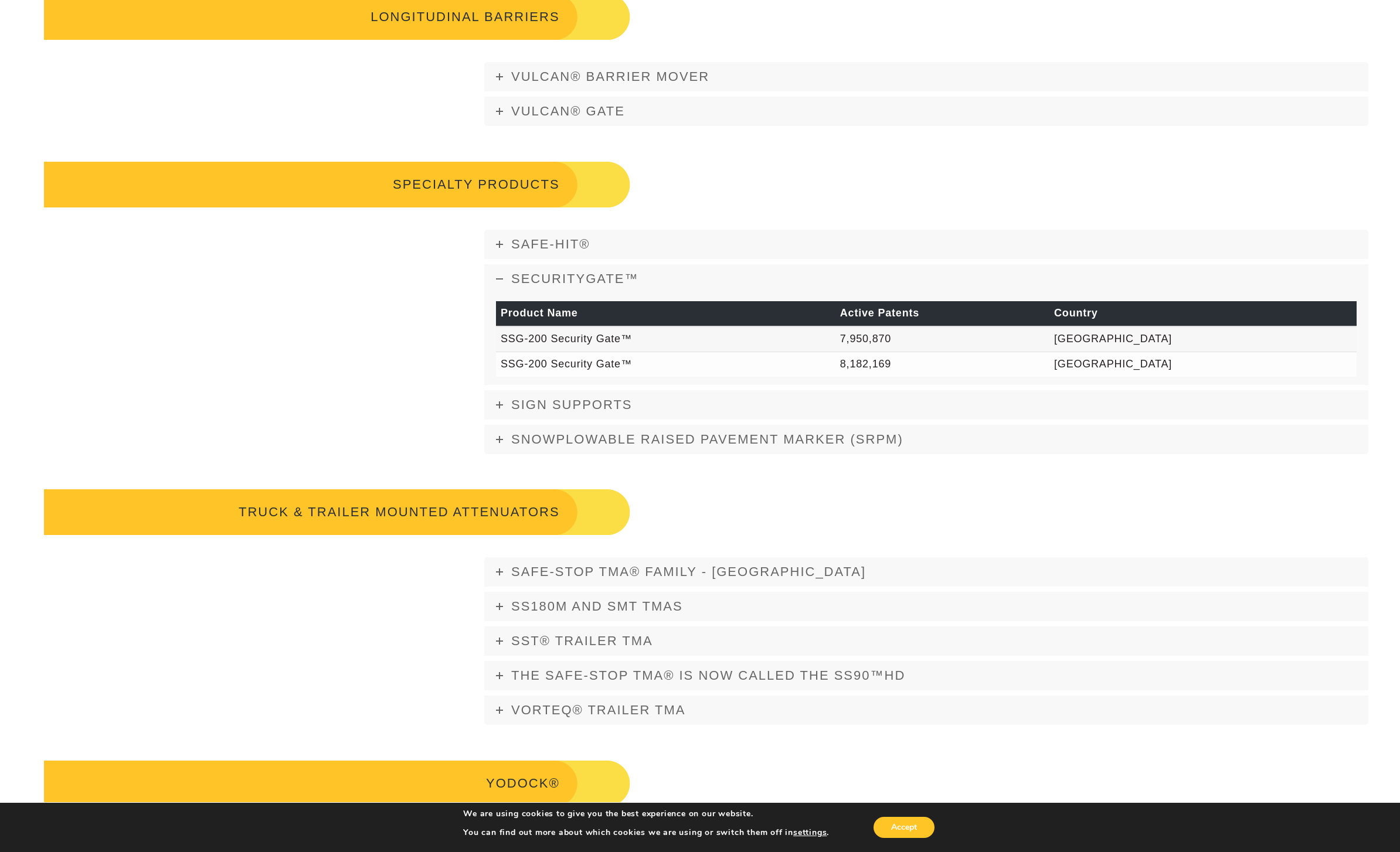
click at [523, 252] on span "Safe-Hit®" at bounding box center [551, 243] width 79 height 14
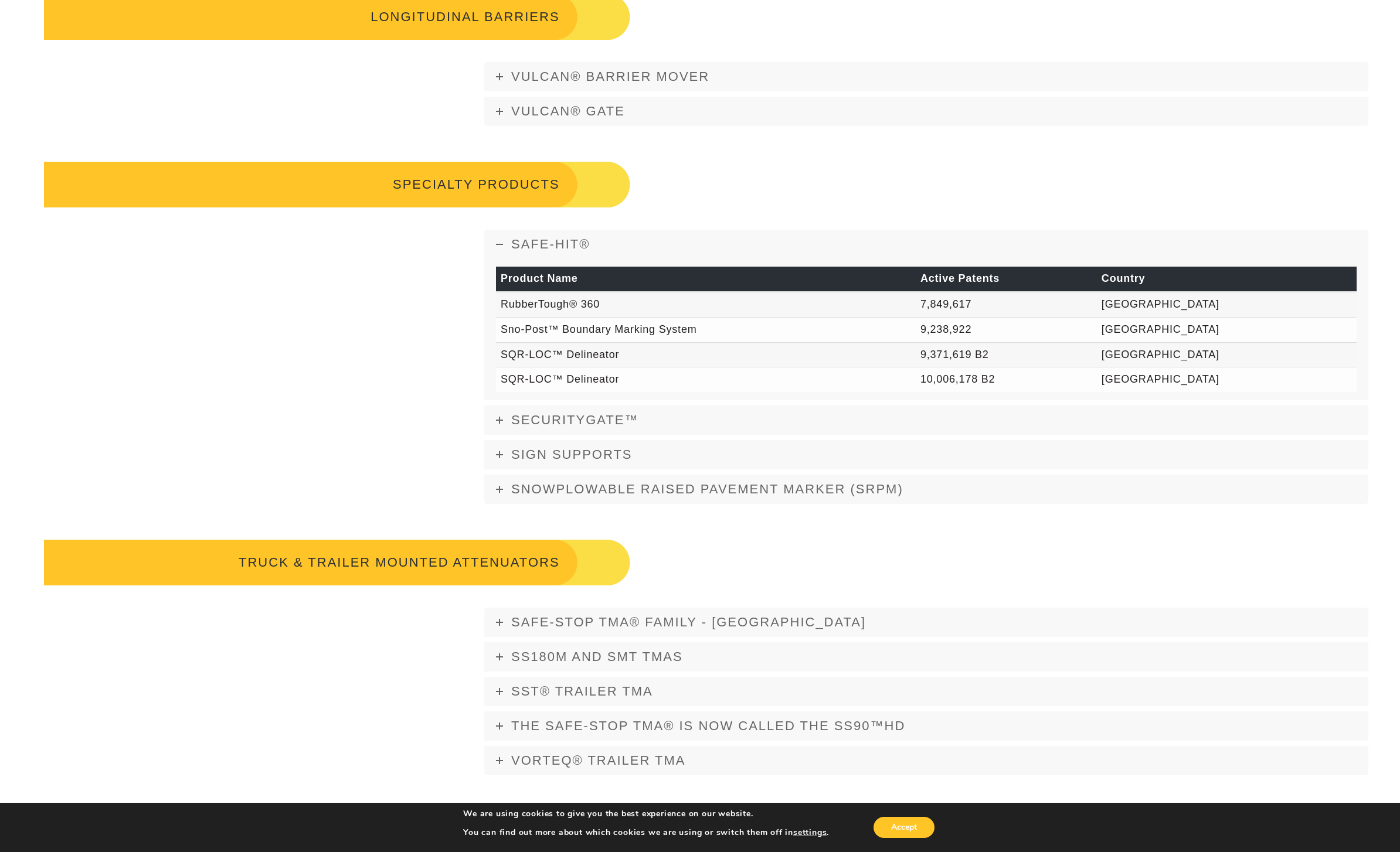
click at [595, 317] on td "RubberTough® 360" at bounding box center [706, 304] width 420 height 25
click at [1047, 317] on td "7,849,617" at bounding box center [1006, 304] width 181 height 25
click at [571, 317] on td "RubberTough® 360" at bounding box center [706, 304] width 420 height 25
click at [604, 341] on td "Sno-Post™ Boundary Marking System" at bounding box center [706, 330] width 420 height 25
click at [628, 341] on td "Sno-Post™ Boundary Marking System" at bounding box center [706, 330] width 420 height 25
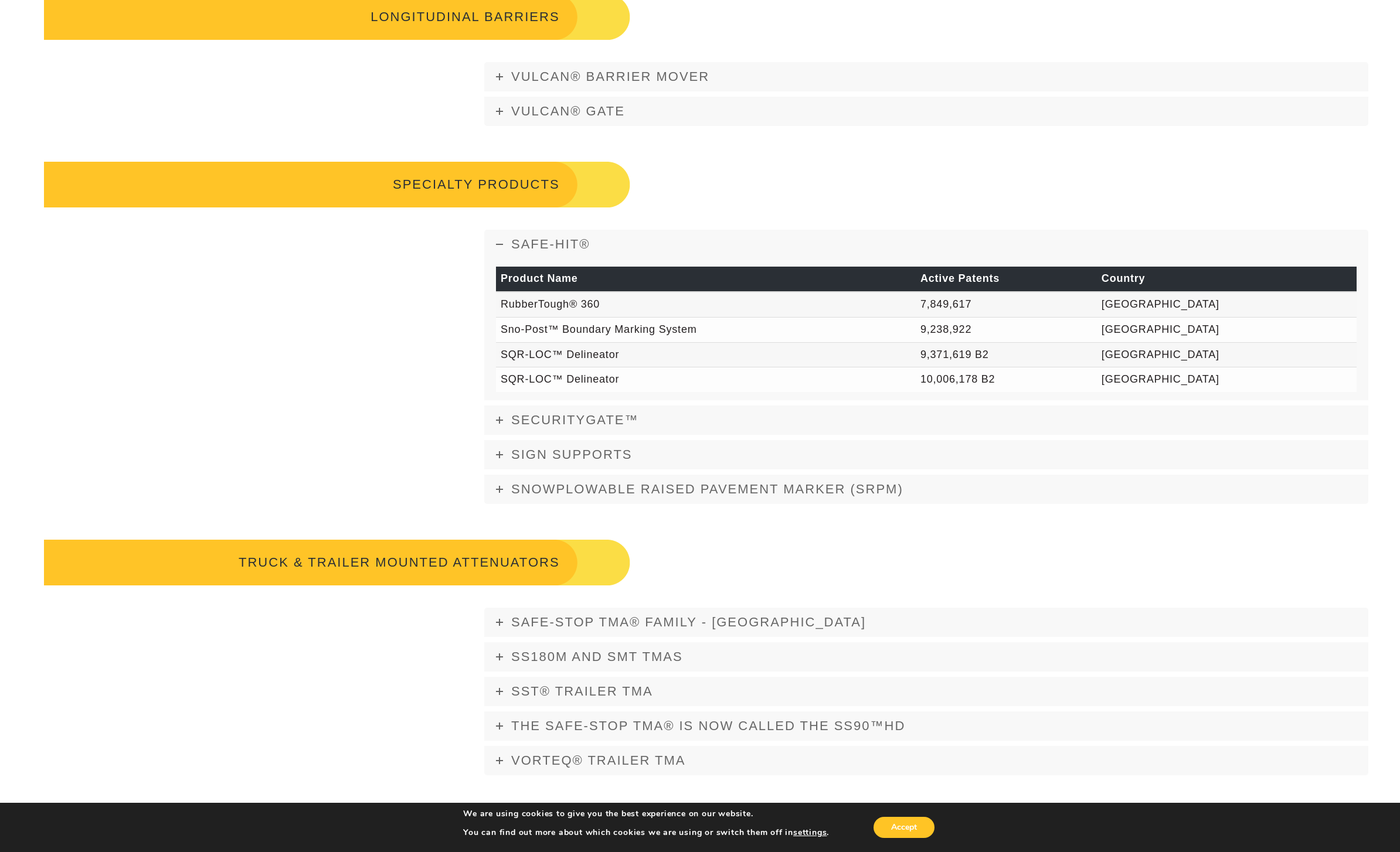
click at [621, 368] on td "SQR-LOC™ Delineator" at bounding box center [706, 355] width 420 height 25
click at [623, 392] on td "SQR-LOC™ Delineator" at bounding box center [706, 379] width 420 height 24
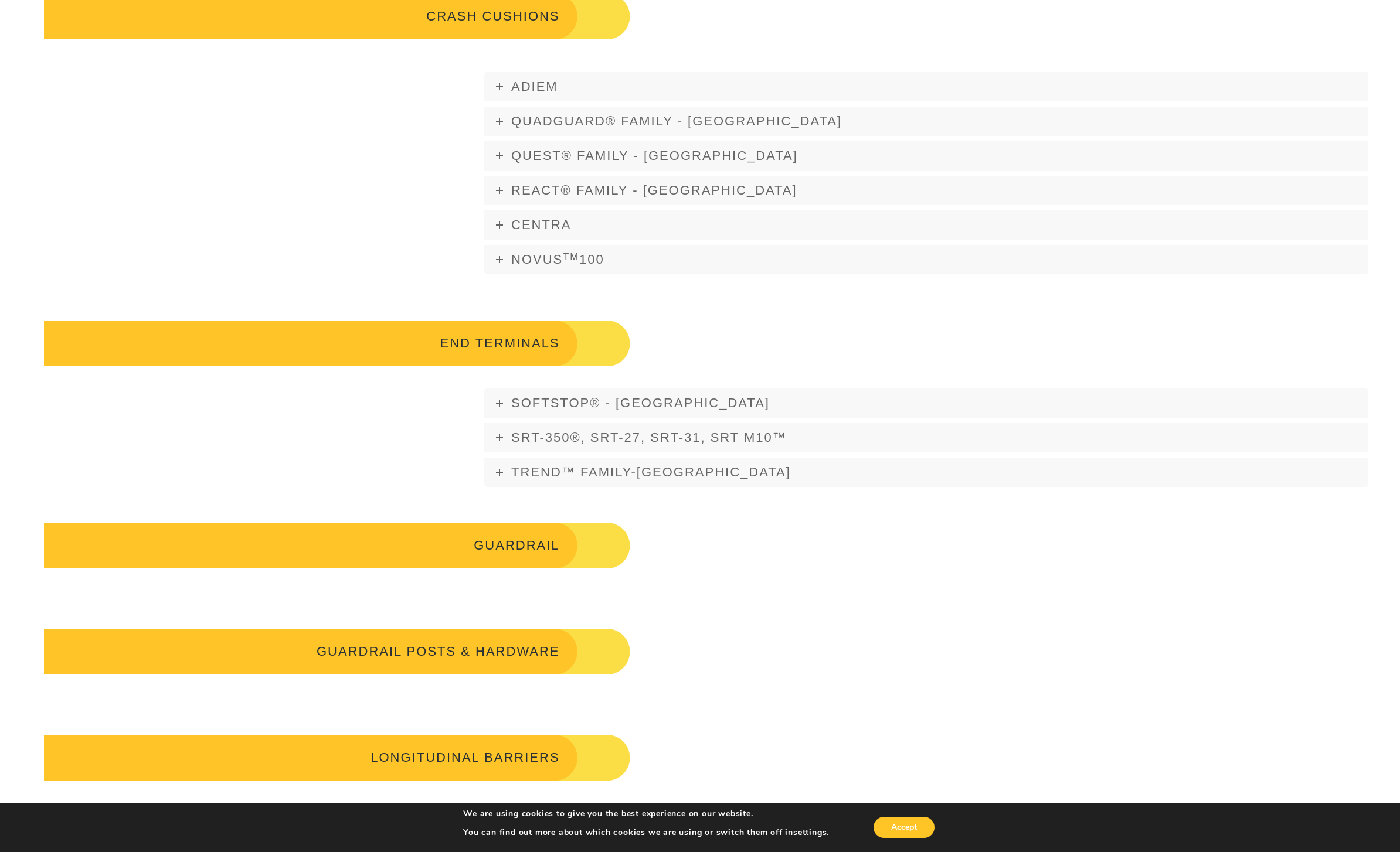
scroll to position [881, 0]
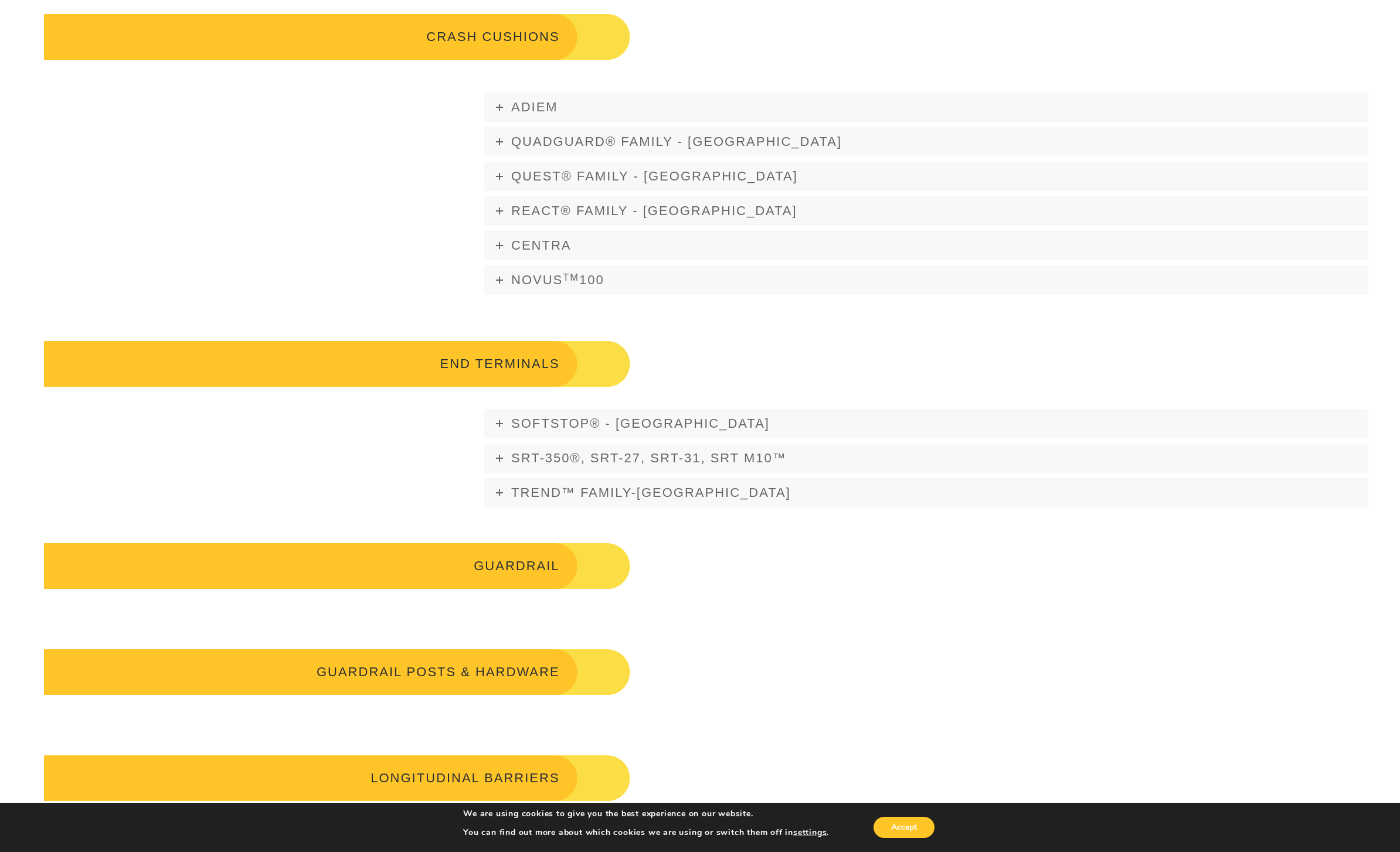
click at [540, 431] on span "SOFTSTOP® - USA" at bounding box center [641, 423] width 259 height 14
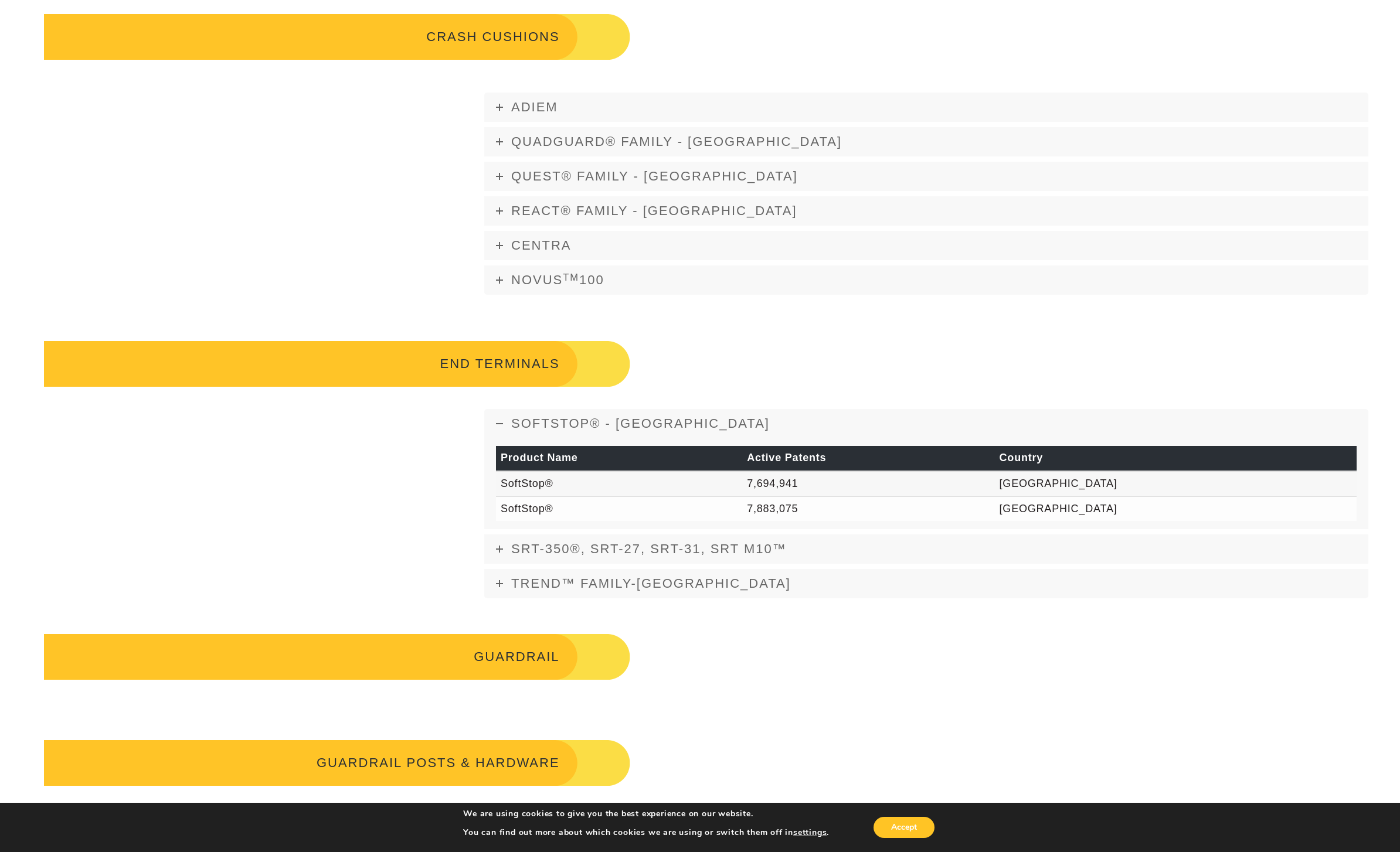
click at [559, 429] on span "SOFTSTOP® - USA" at bounding box center [641, 423] width 259 height 14
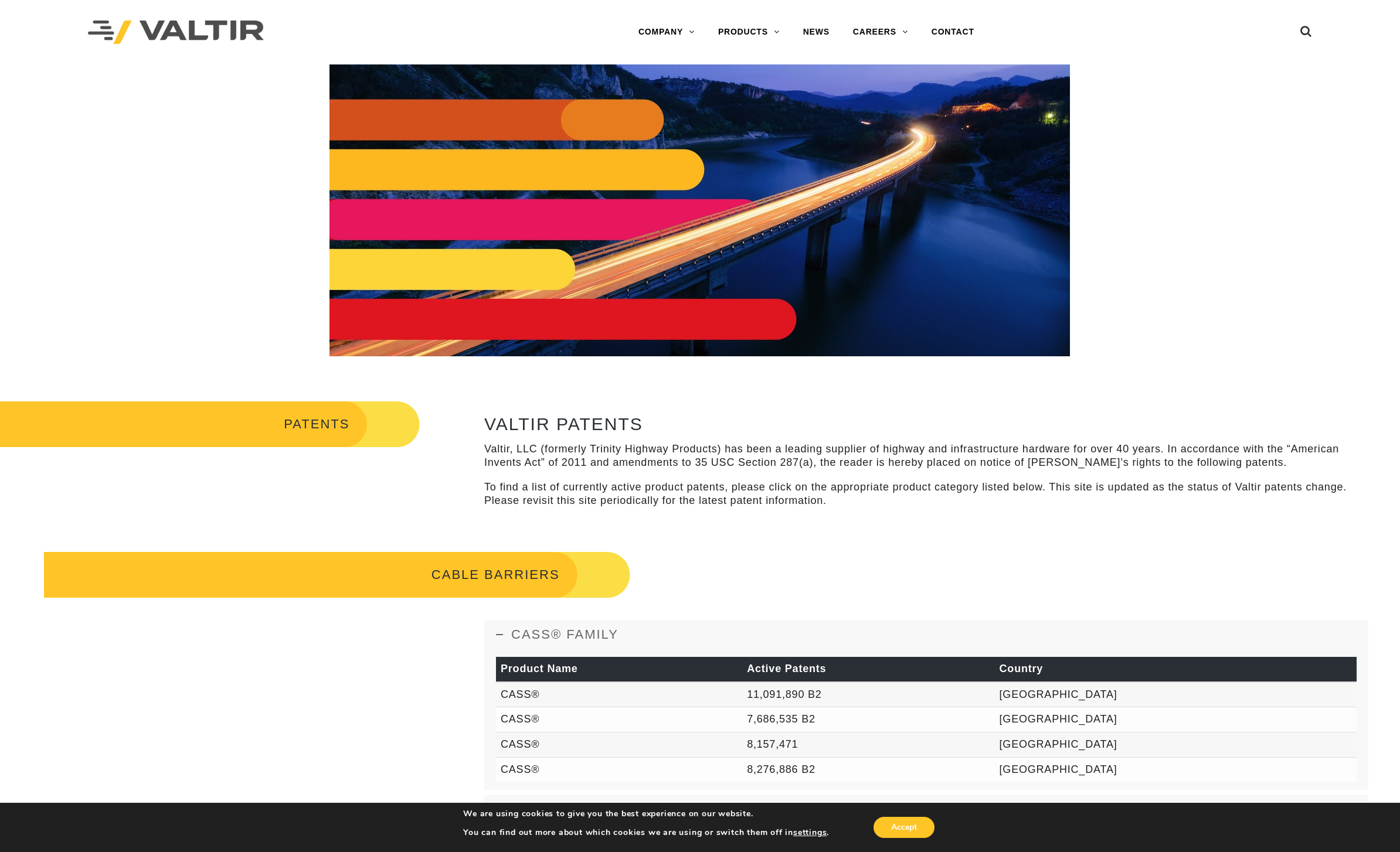
click at [774, 52] on link "BARRICADES" at bounding box center [779, 56] width 147 height 24
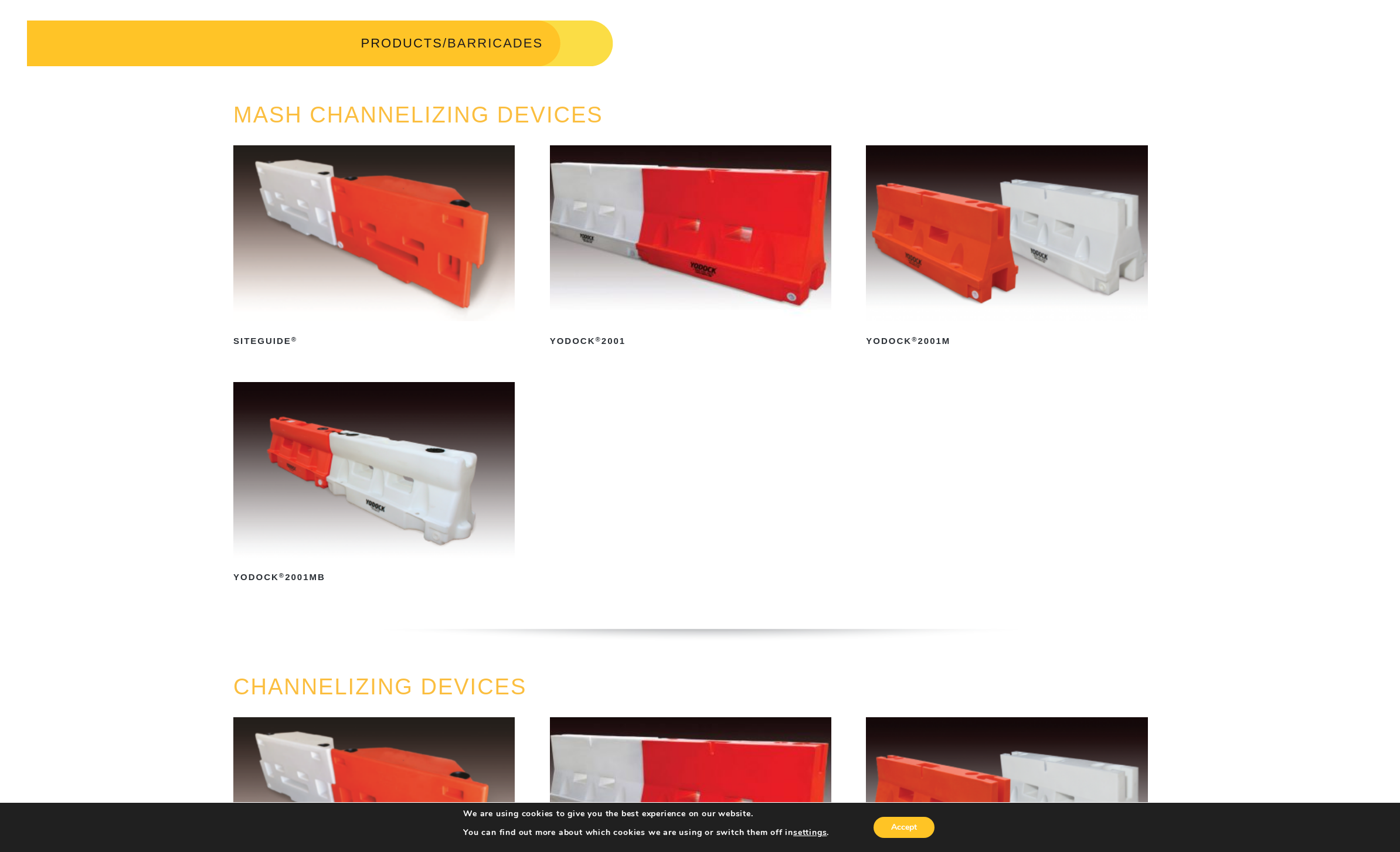
scroll to position [0, 9]
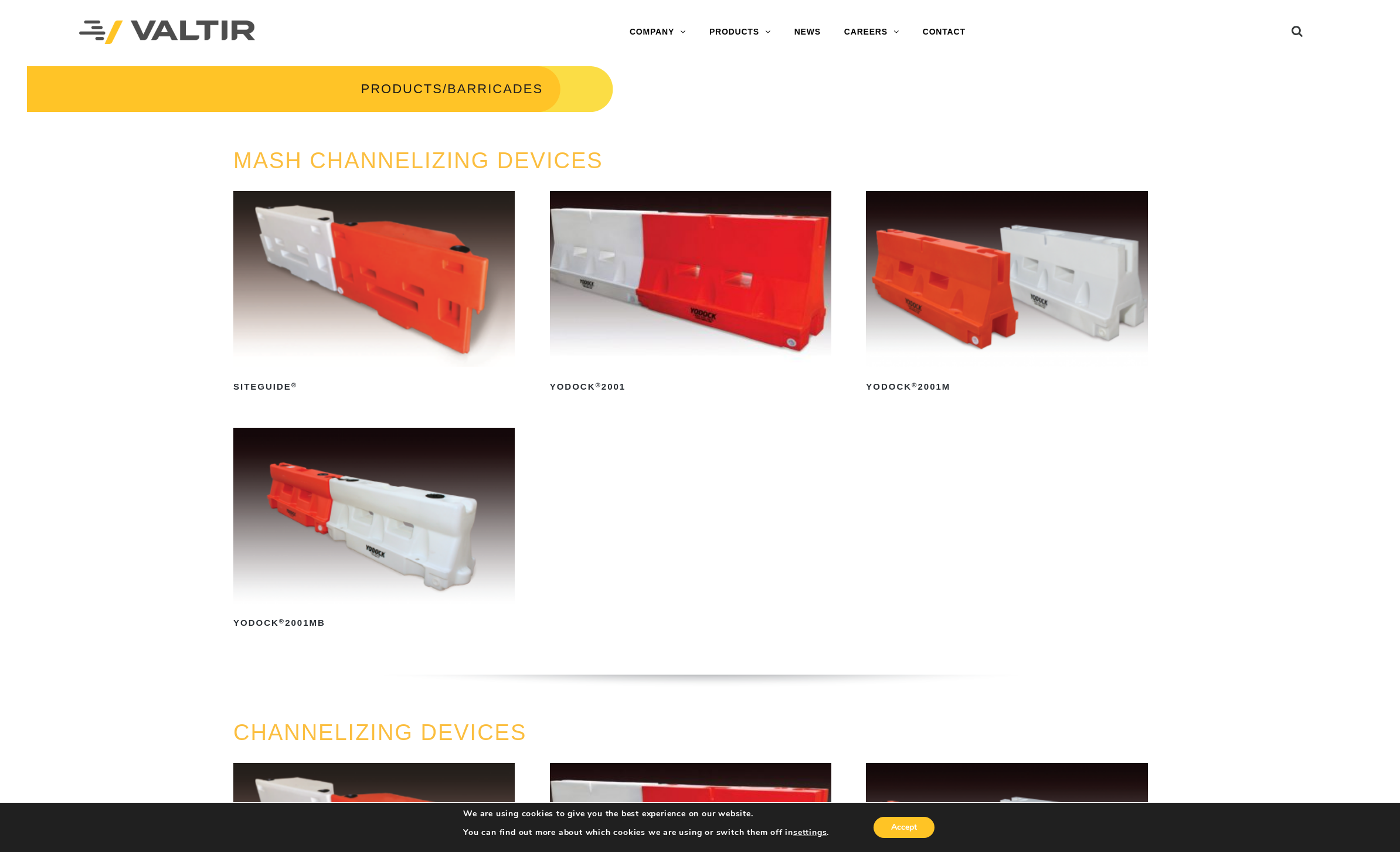
click at [751, 73] on link "BARRIERS" at bounding box center [771, 79] width 147 height 24
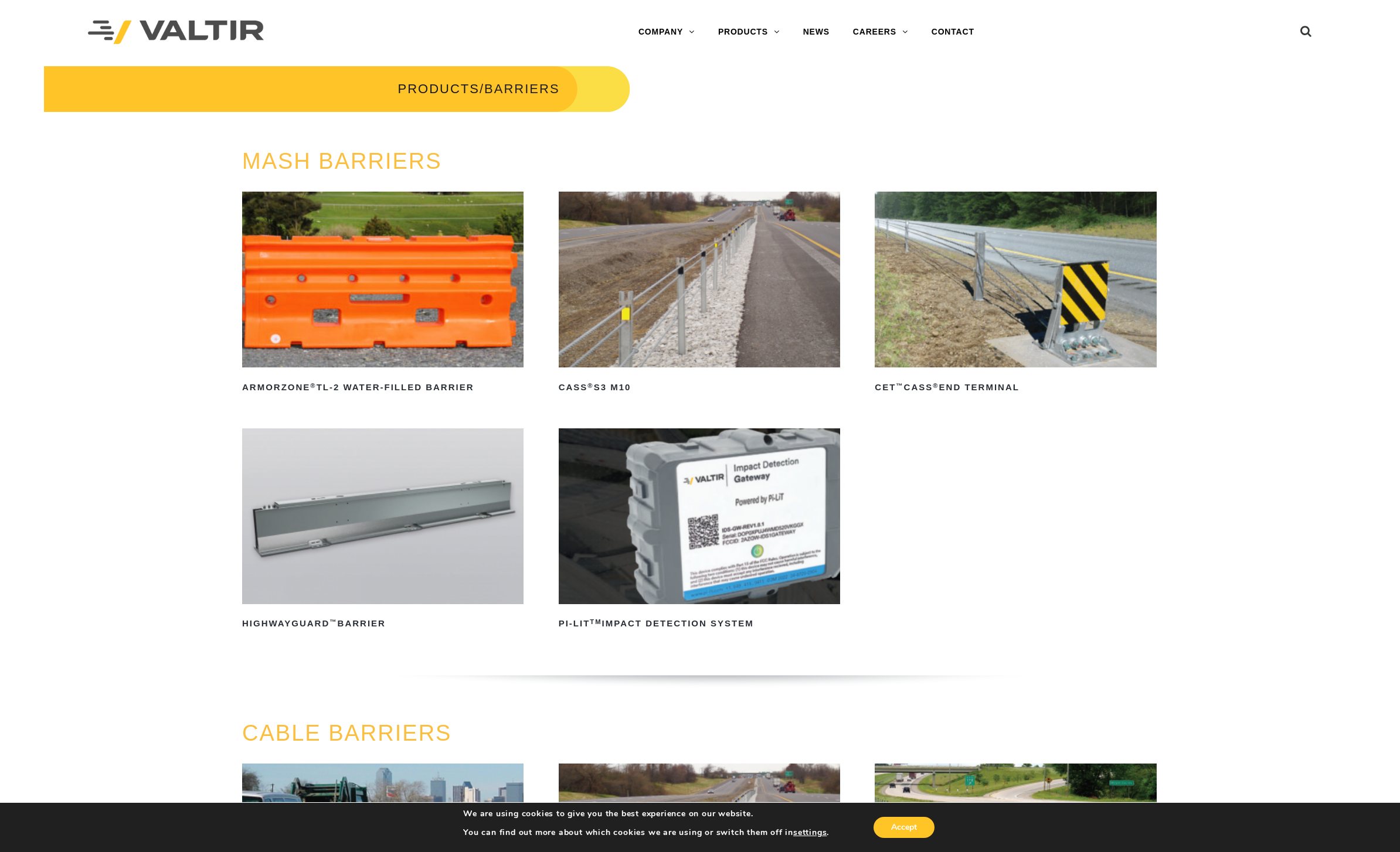
click at [406, 298] on img at bounding box center [383, 280] width 282 height 176
click at [812, 546] on img at bounding box center [699, 516] width 282 height 176
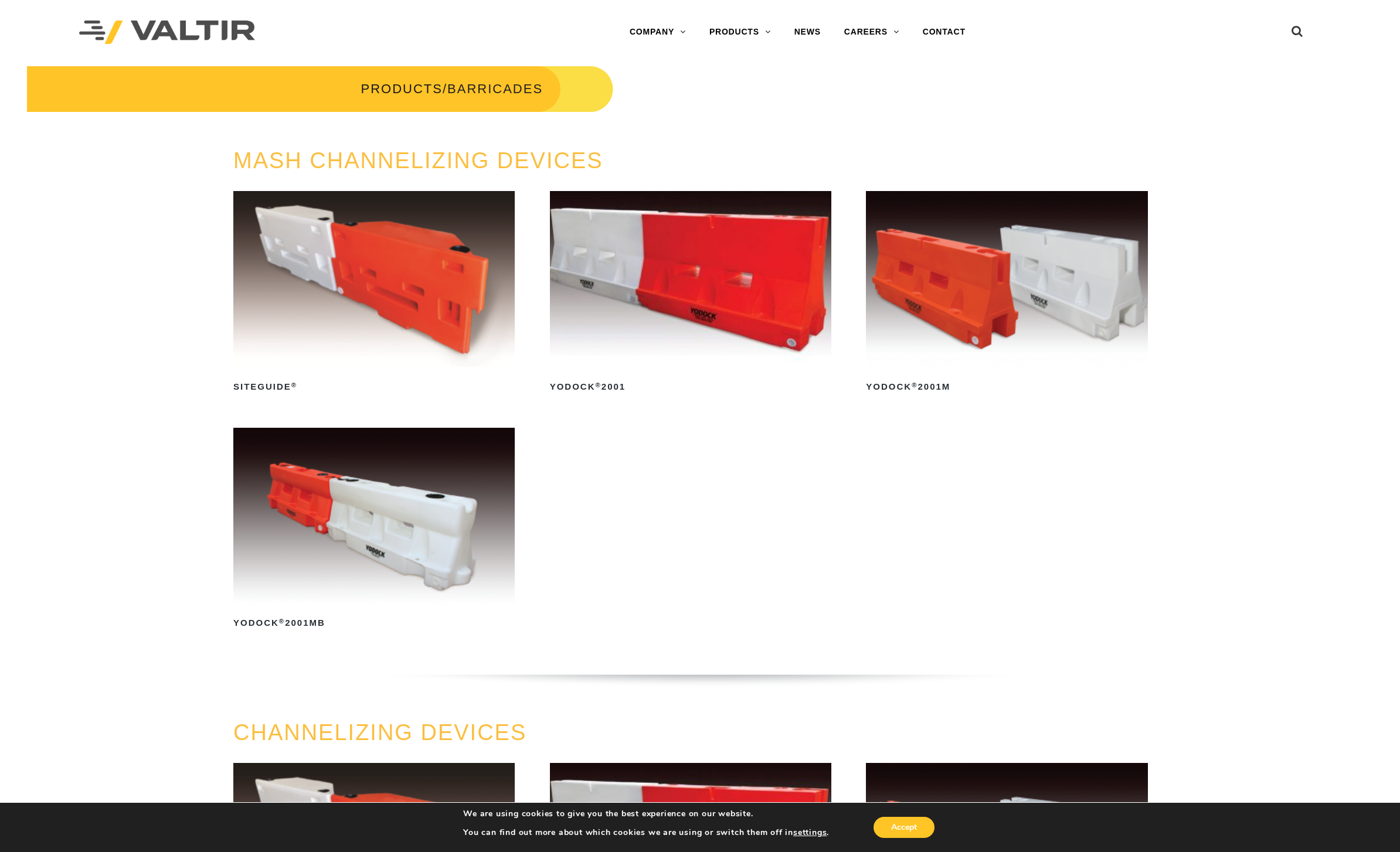
click at [779, 102] on link "CRASH CUSHIONS" at bounding box center [771, 102] width 147 height 24
click at [768, 130] on link "DELINEATORS" at bounding box center [771, 126] width 147 height 24
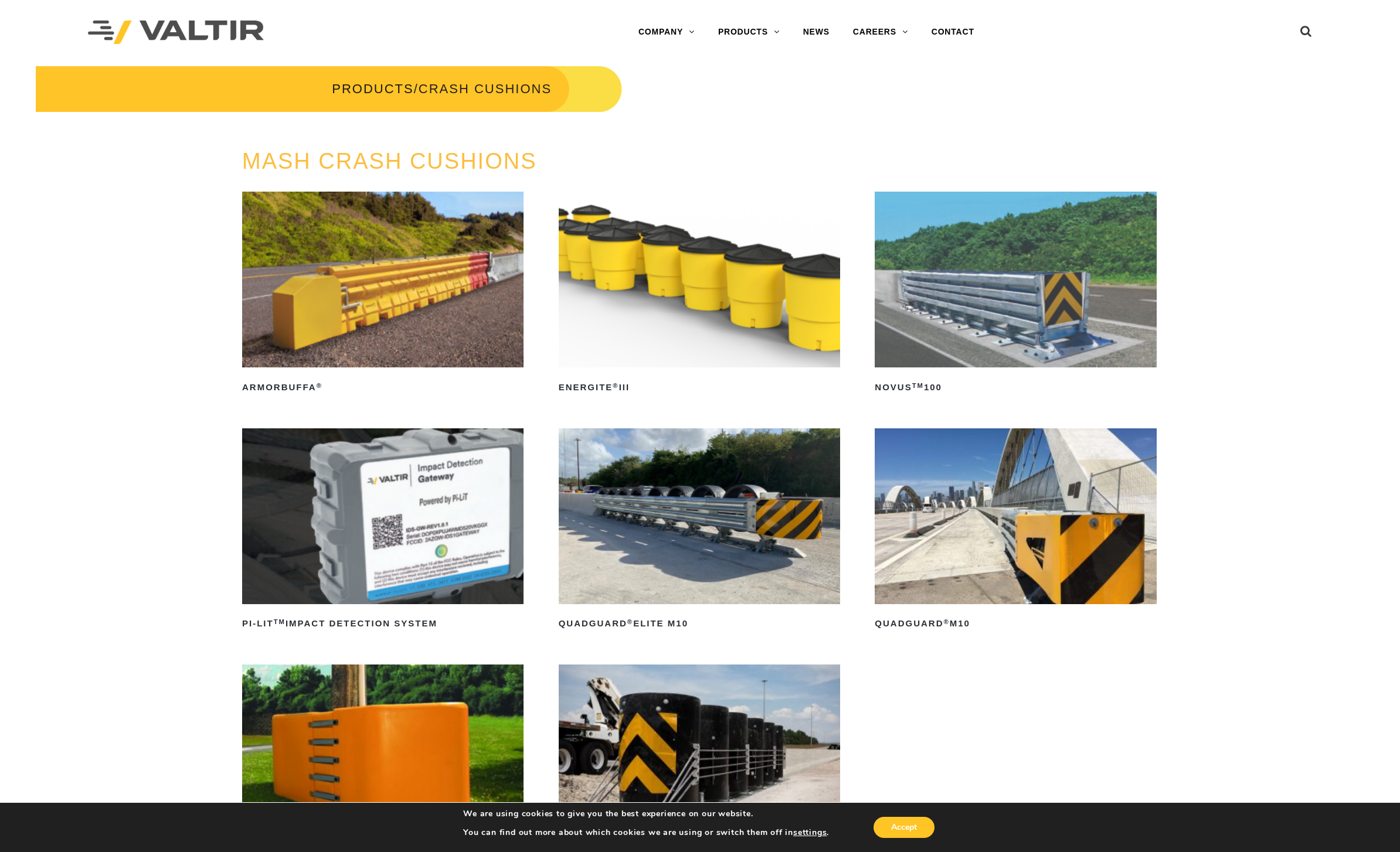
click at [395, 295] on img at bounding box center [383, 280] width 282 height 176
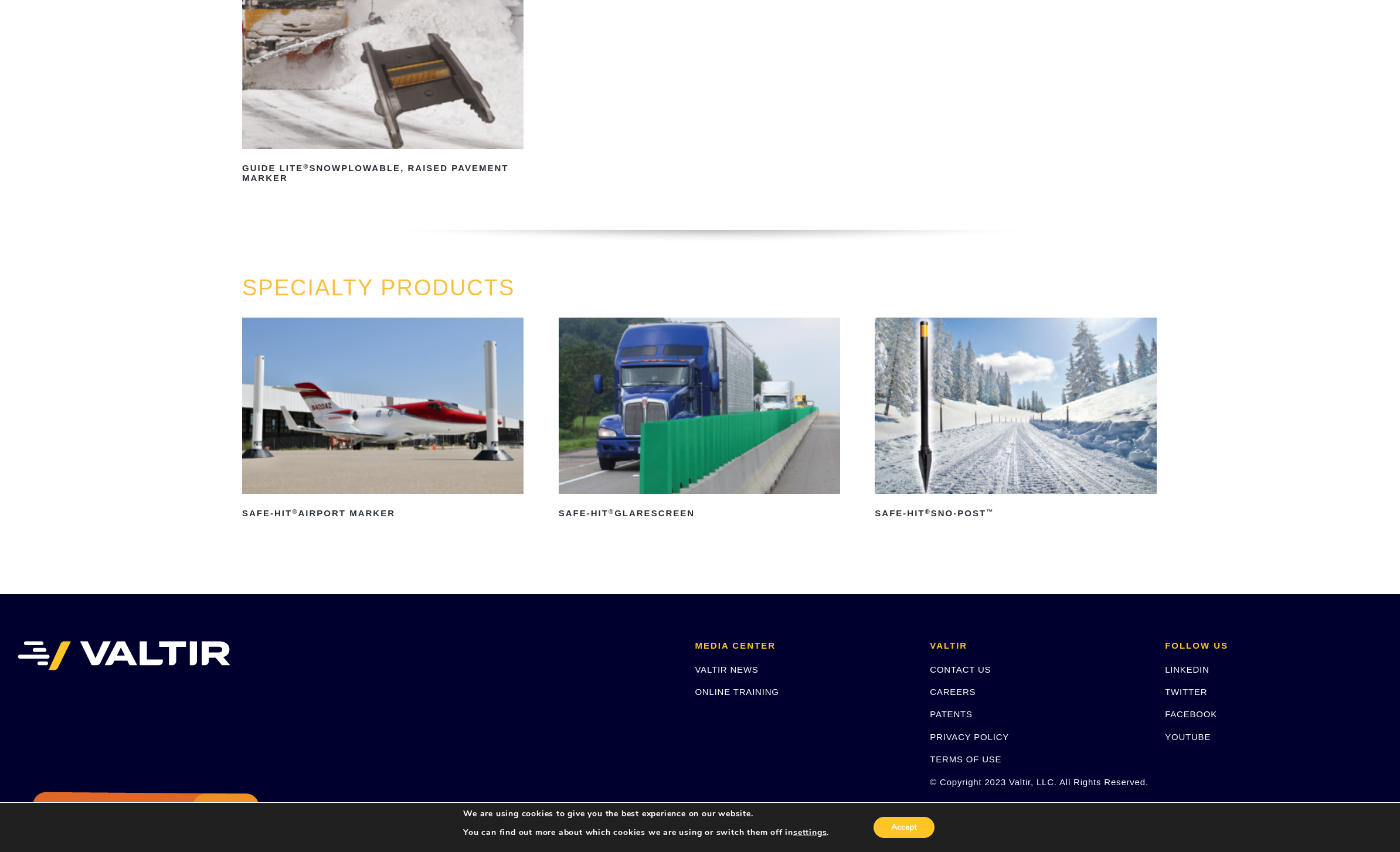
scroll to position [886, 0]
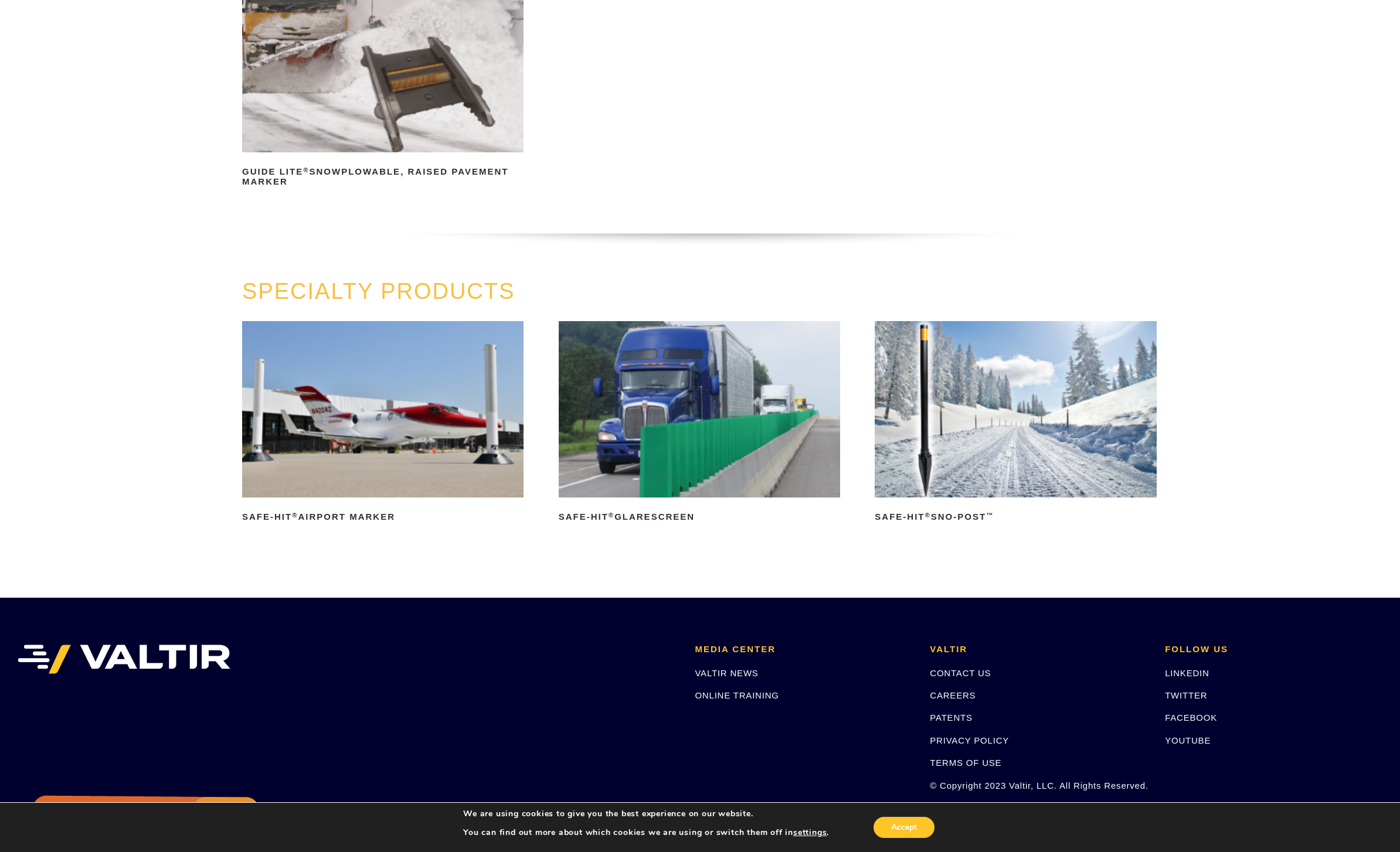
click at [475, 464] on img at bounding box center [383, 409] width 282 height 176
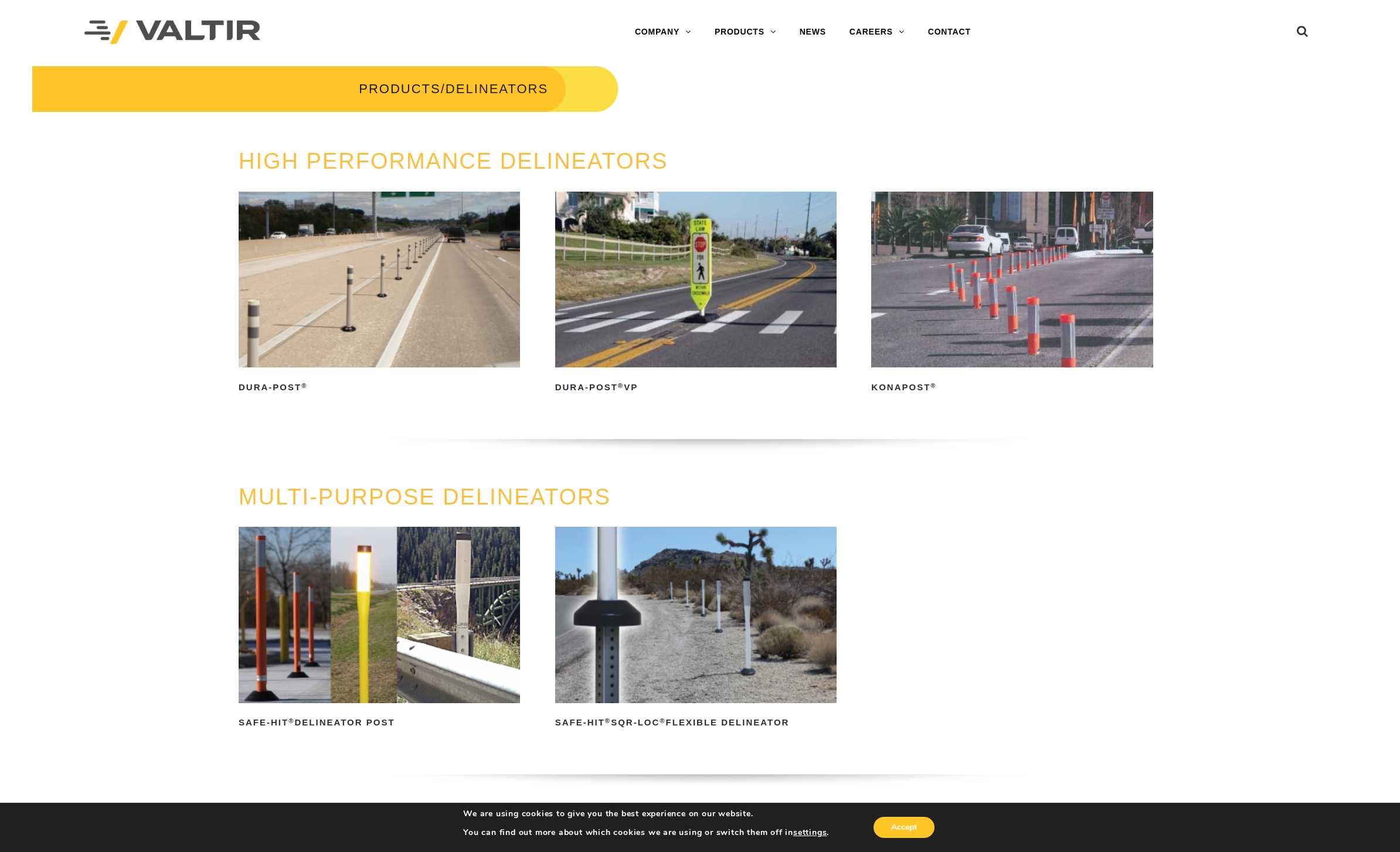
scroll to position [0, 9]
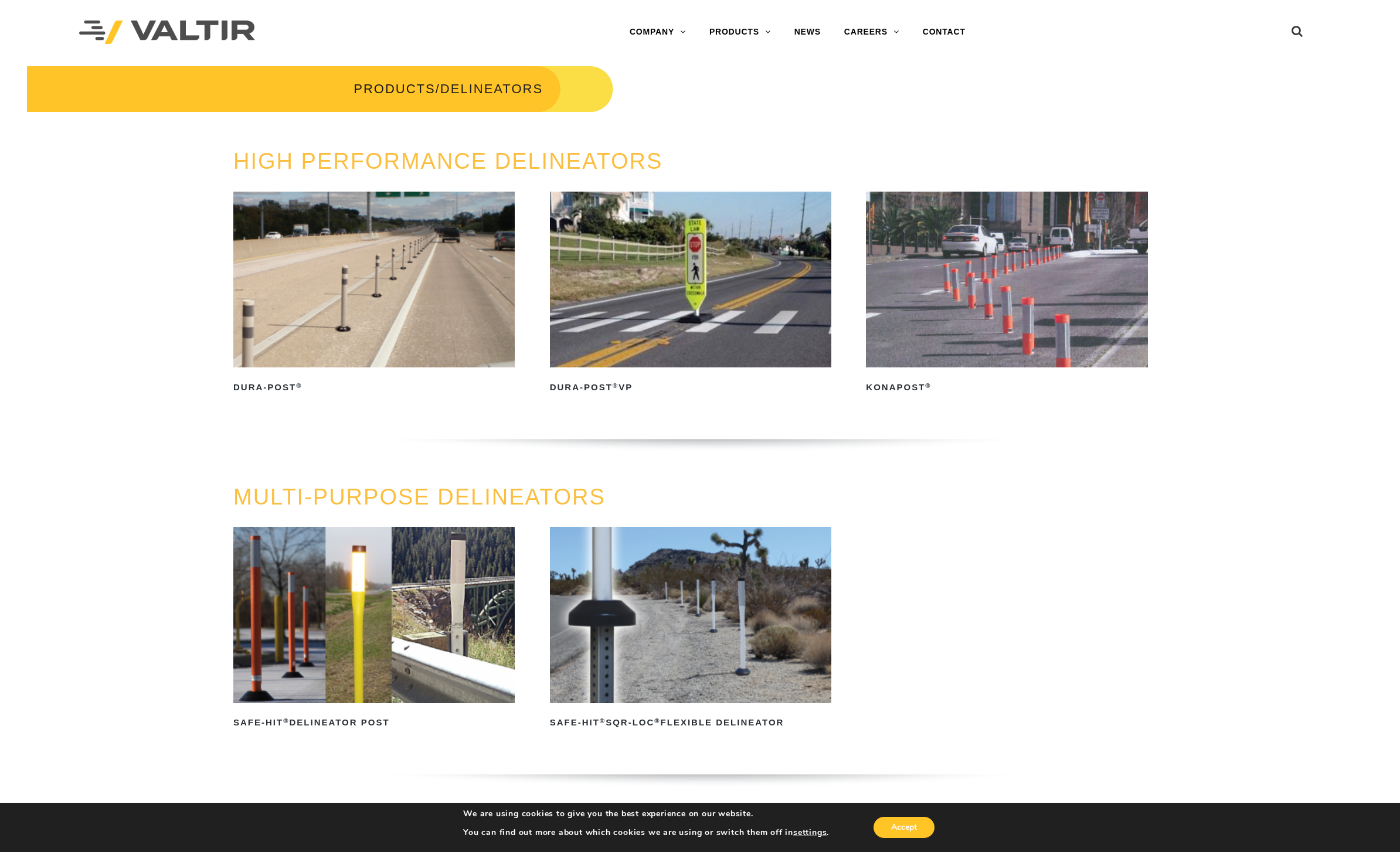
click at [773, 147] on link "END TERMINALS" at bounding box center [771, 150] width 147 height 24
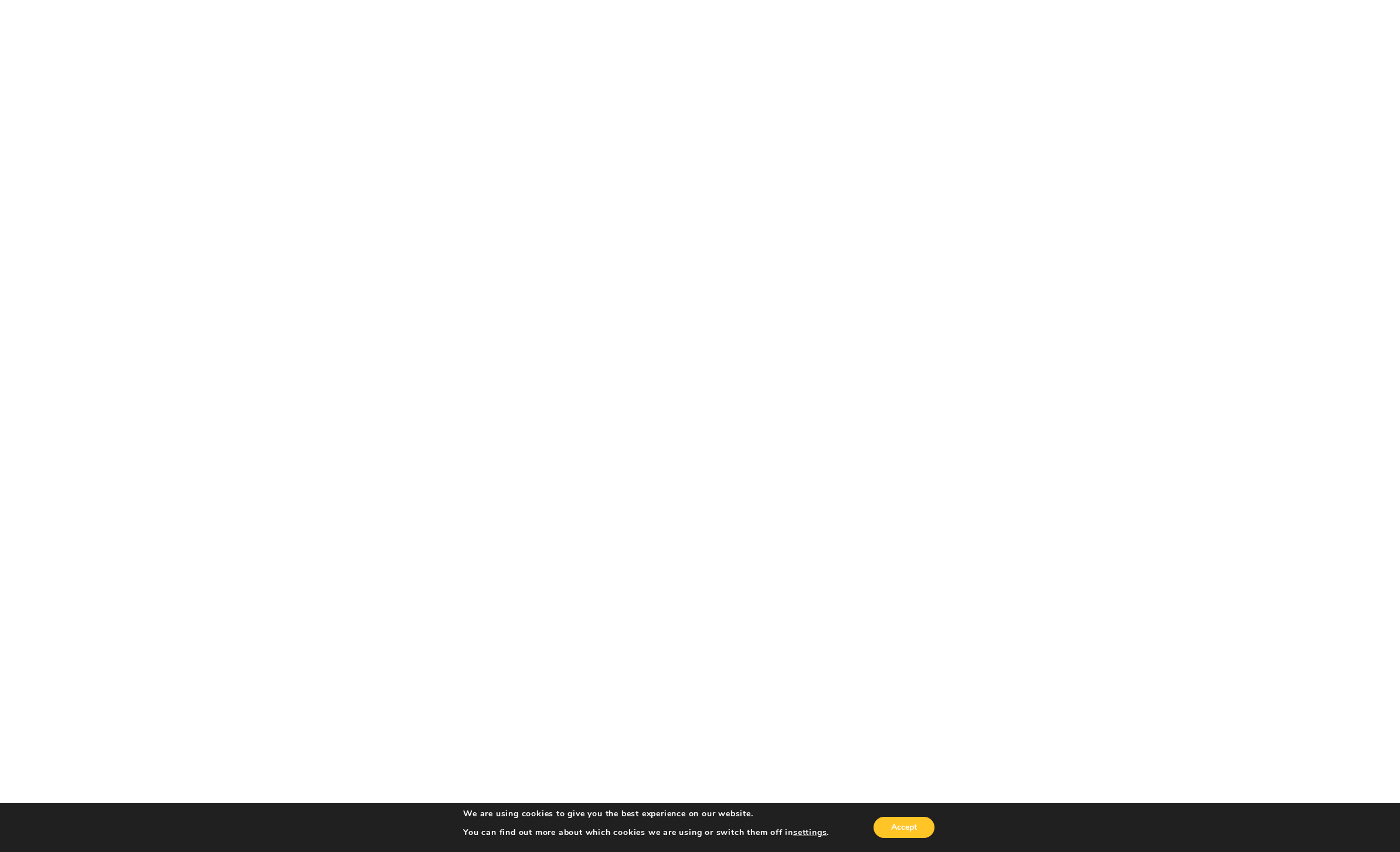
scroll to position [4050, 0]
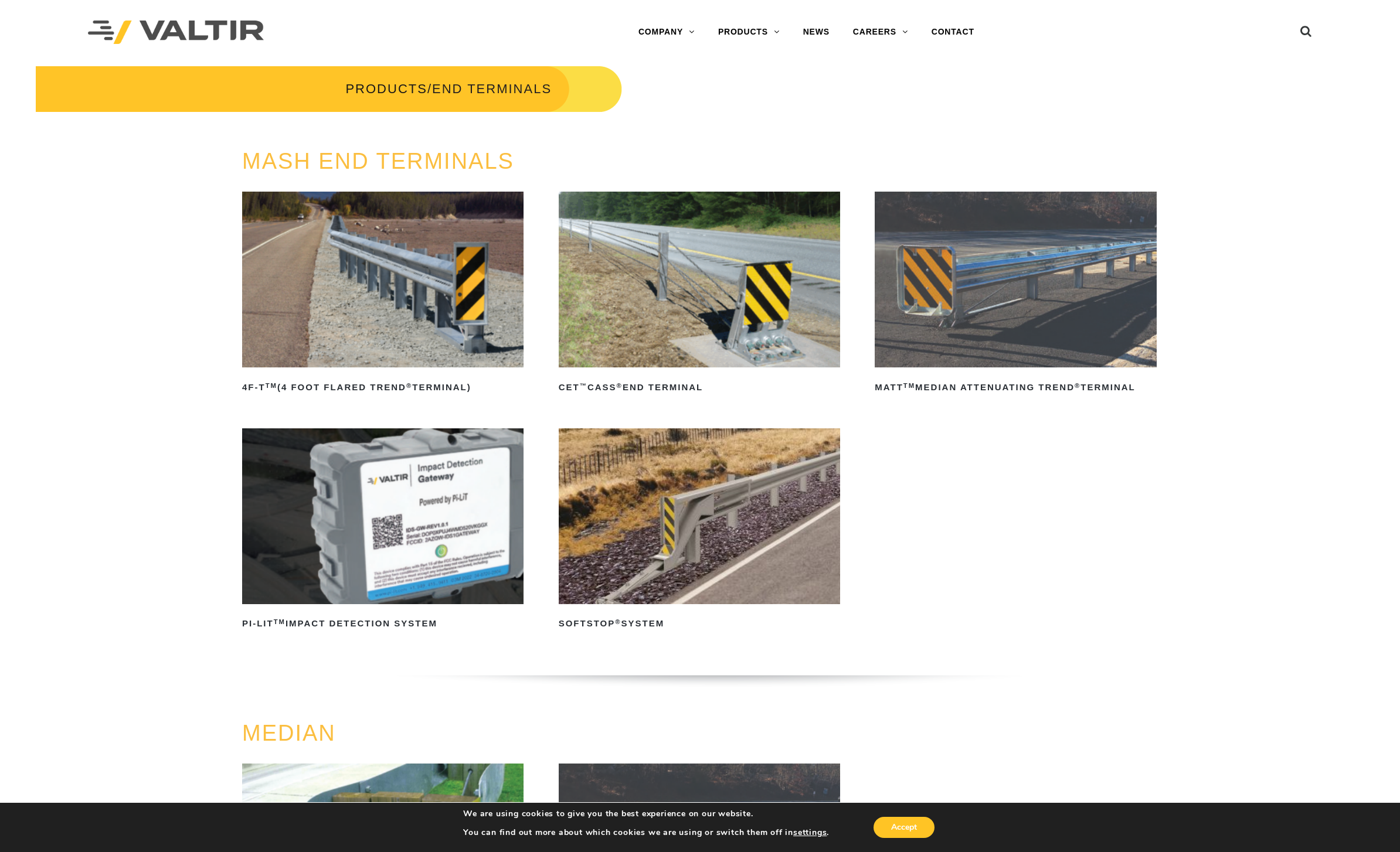
click at [756, 170] on link "GATES" at bounding box center [779, 173] width 147 height 24
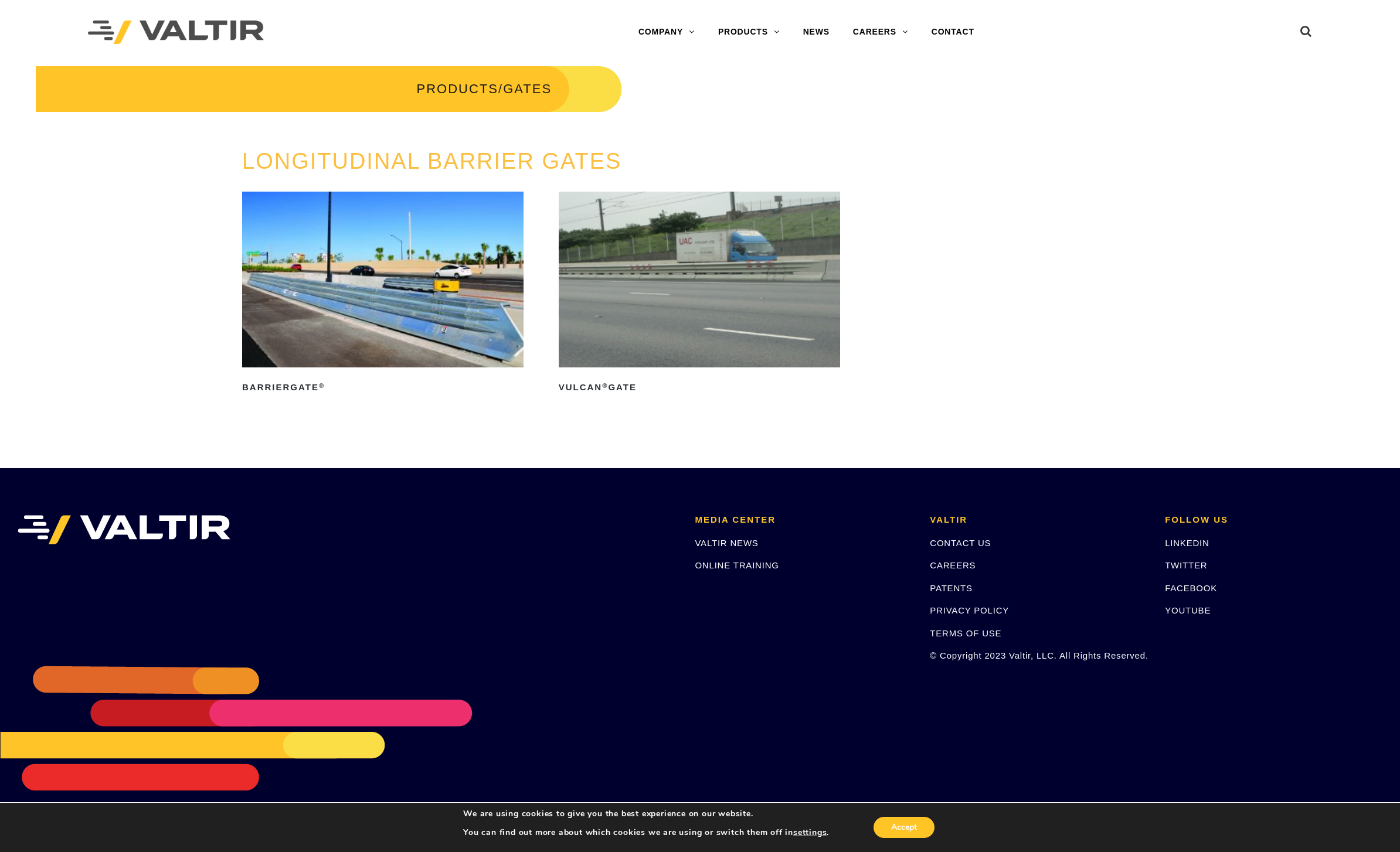
click at [763, 194] on link "GUARDRAIL" at bounding box center [779, 197] width 147 height 24
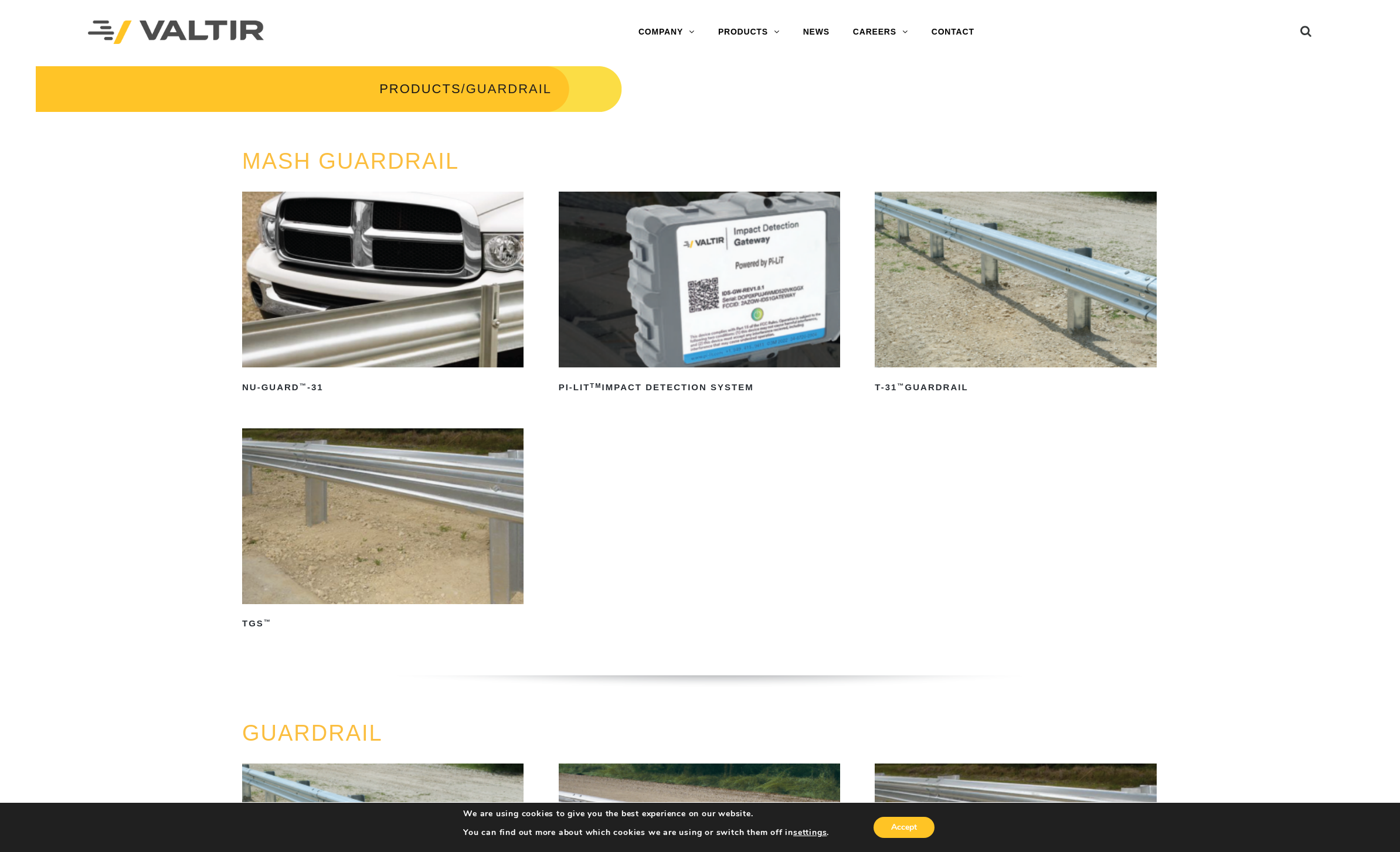
click at [806, 223] on link "SIGN POSTS & SUPPORTS" at bounding box center [779, 220] width 147 height 24
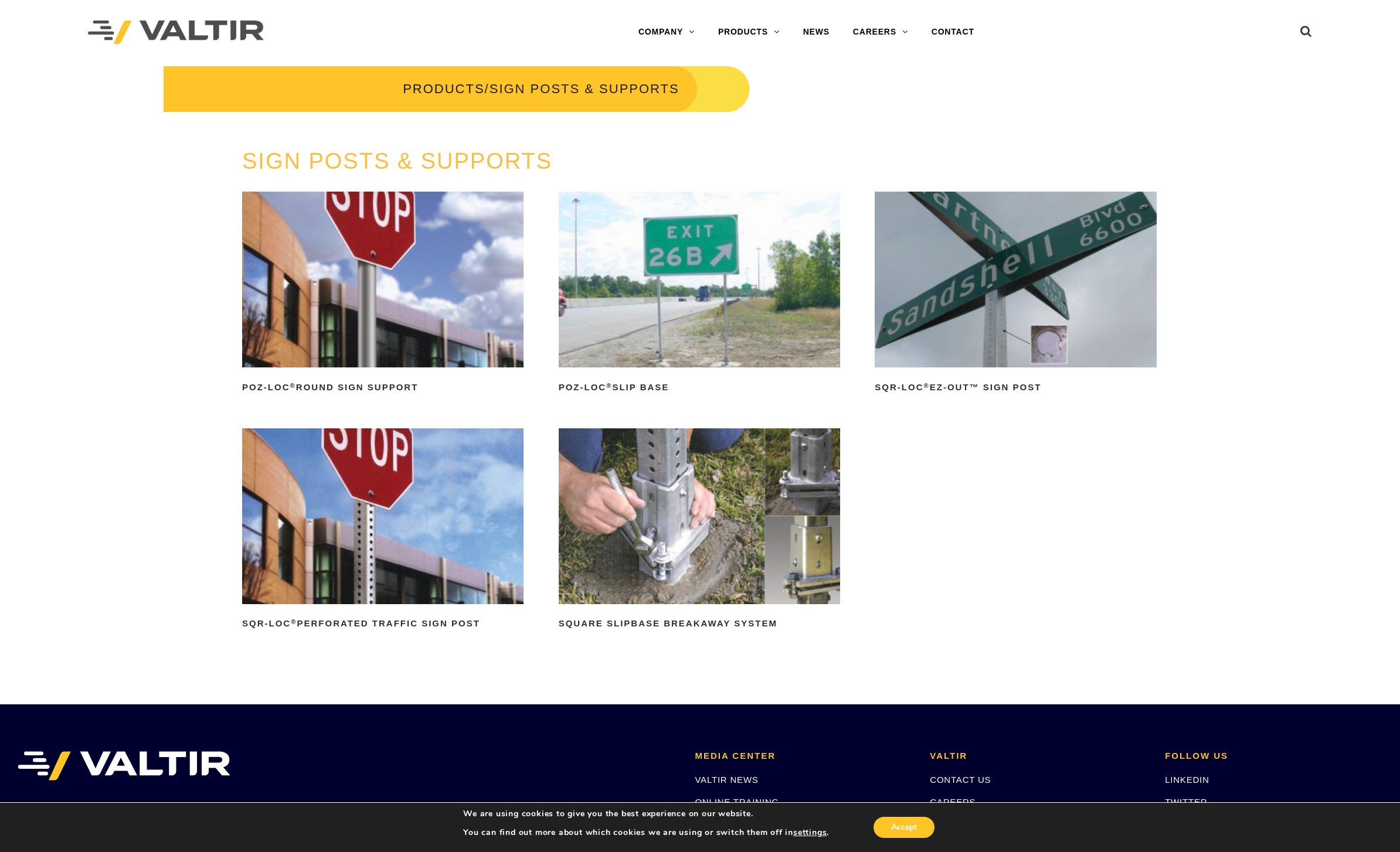
click at [751, 238] on link "TMAs" at bounding box center [779, 243] width 147 height 24
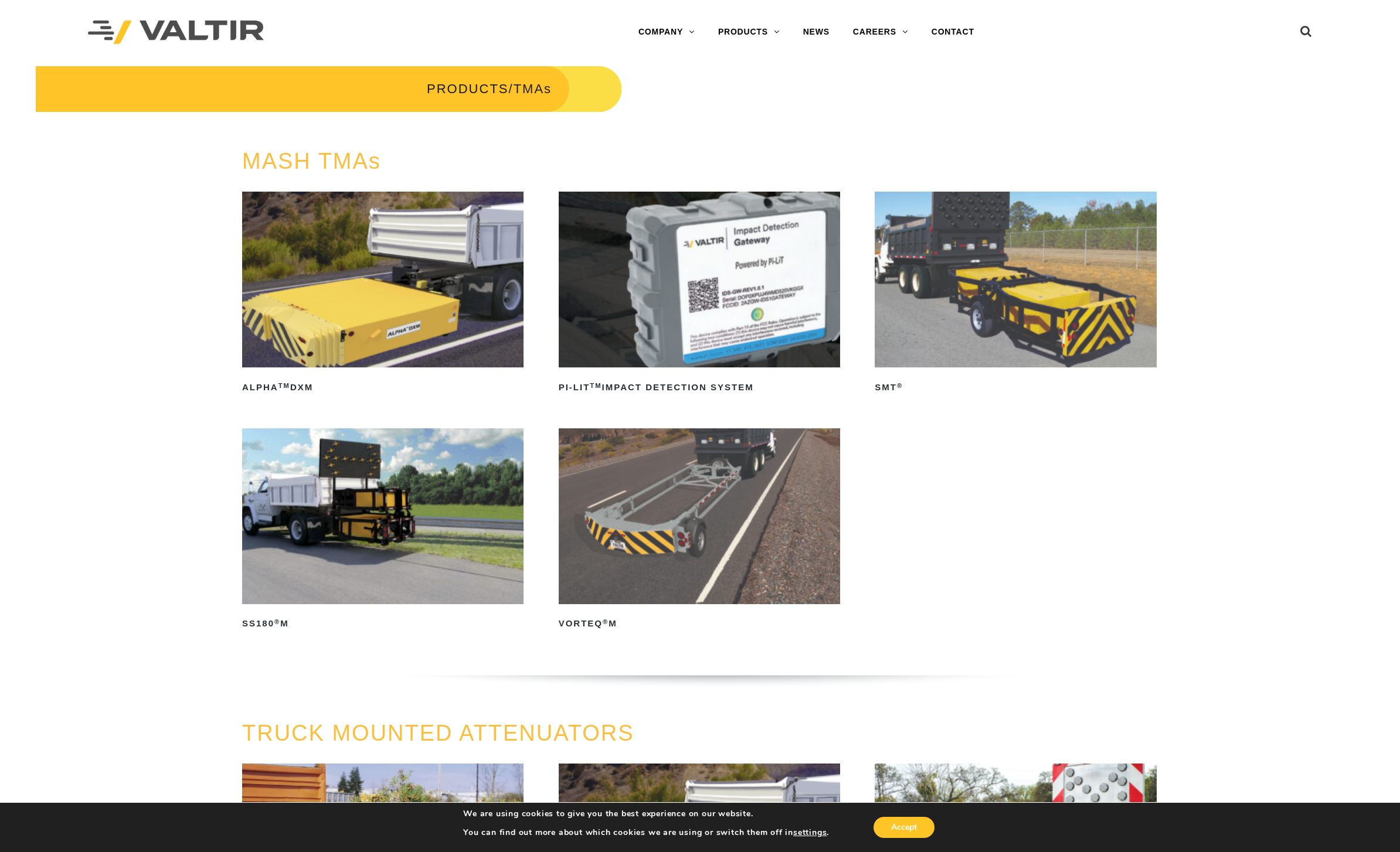
click at [787, 262] on link "MASH PRODUCTS" at bounding box center [779, 267] width 147 height 24
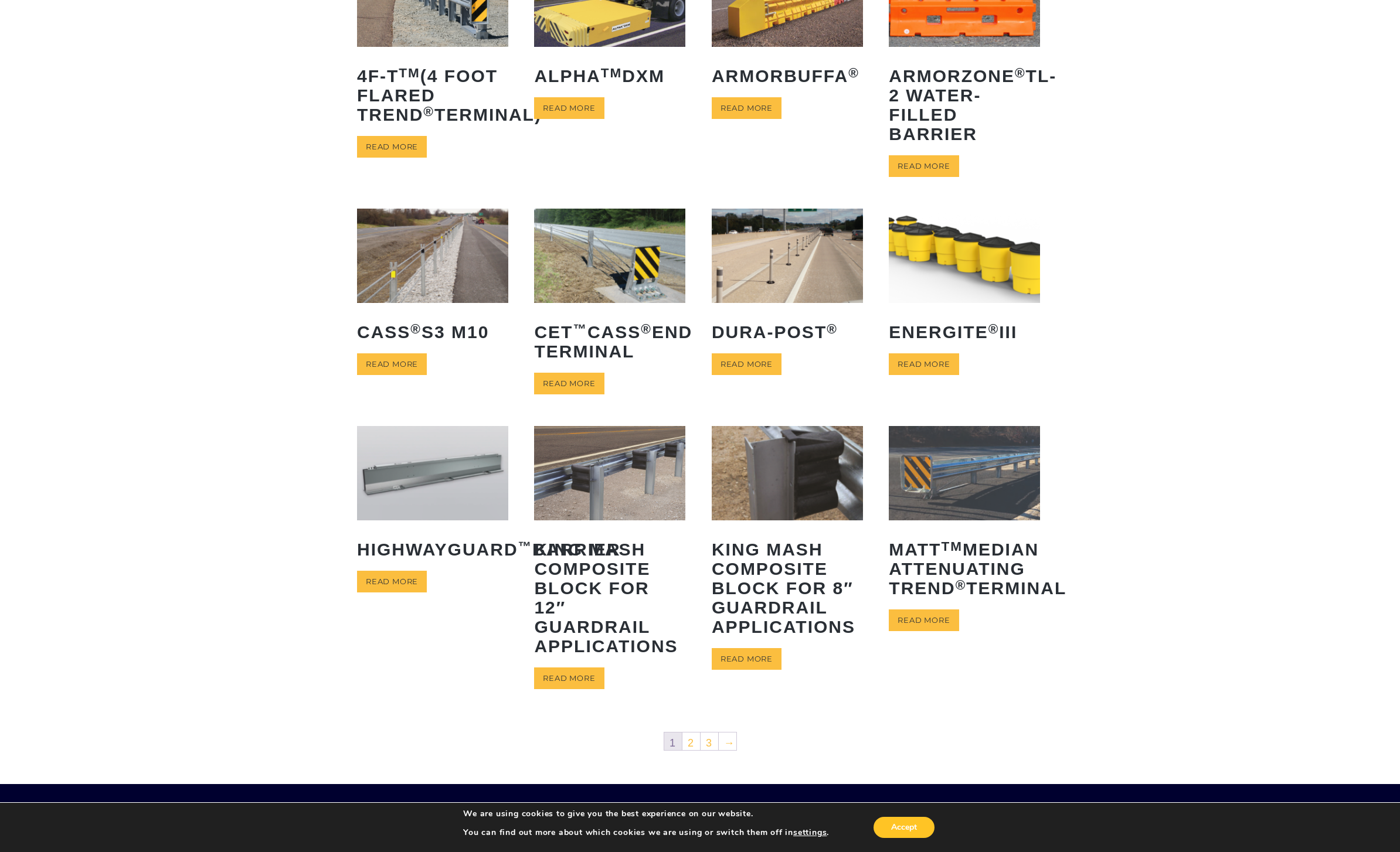
scroll to position [180, 0]
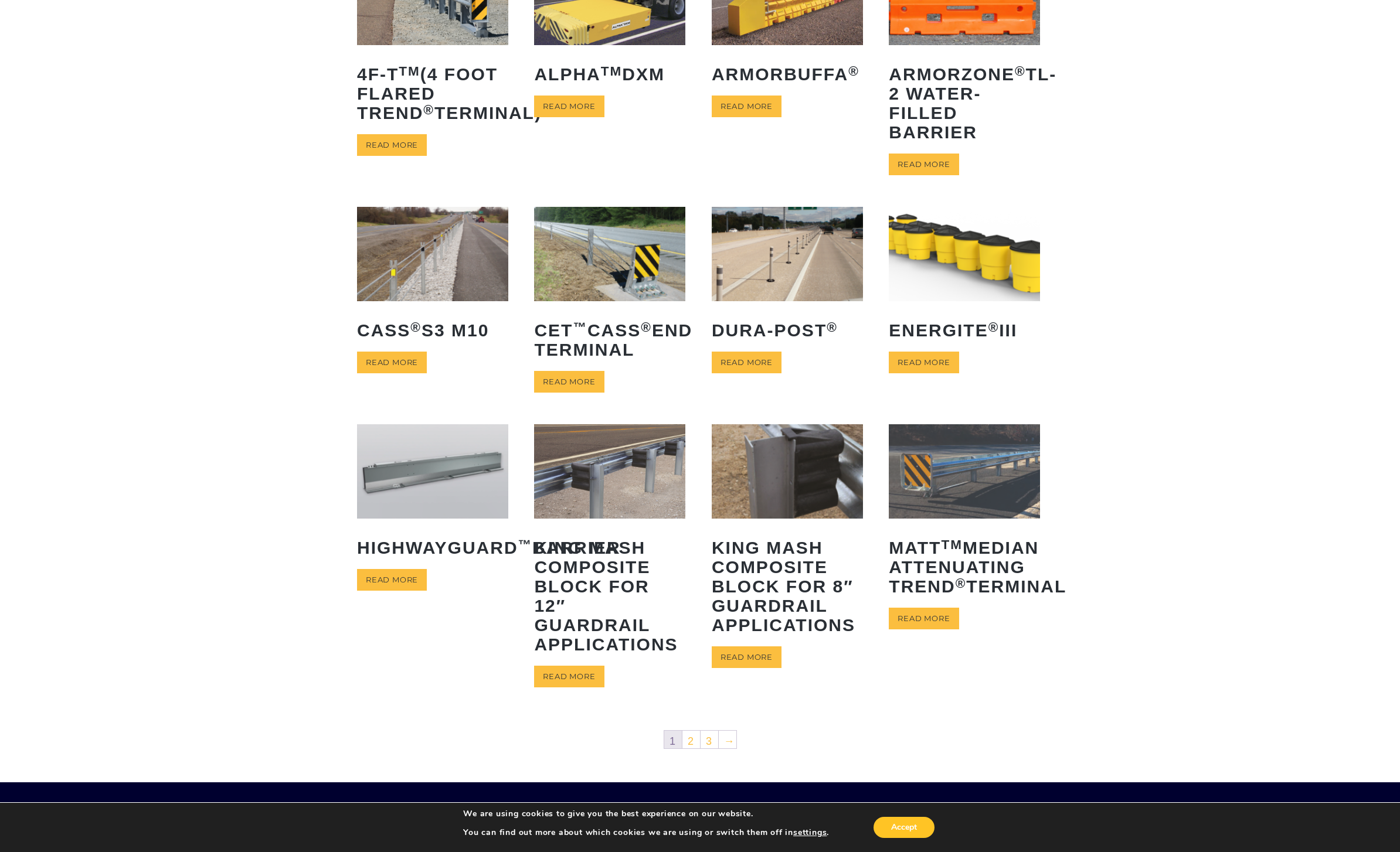
click at [697, 748] on link "2" at bounding box center [691, 740] width 17 height 17
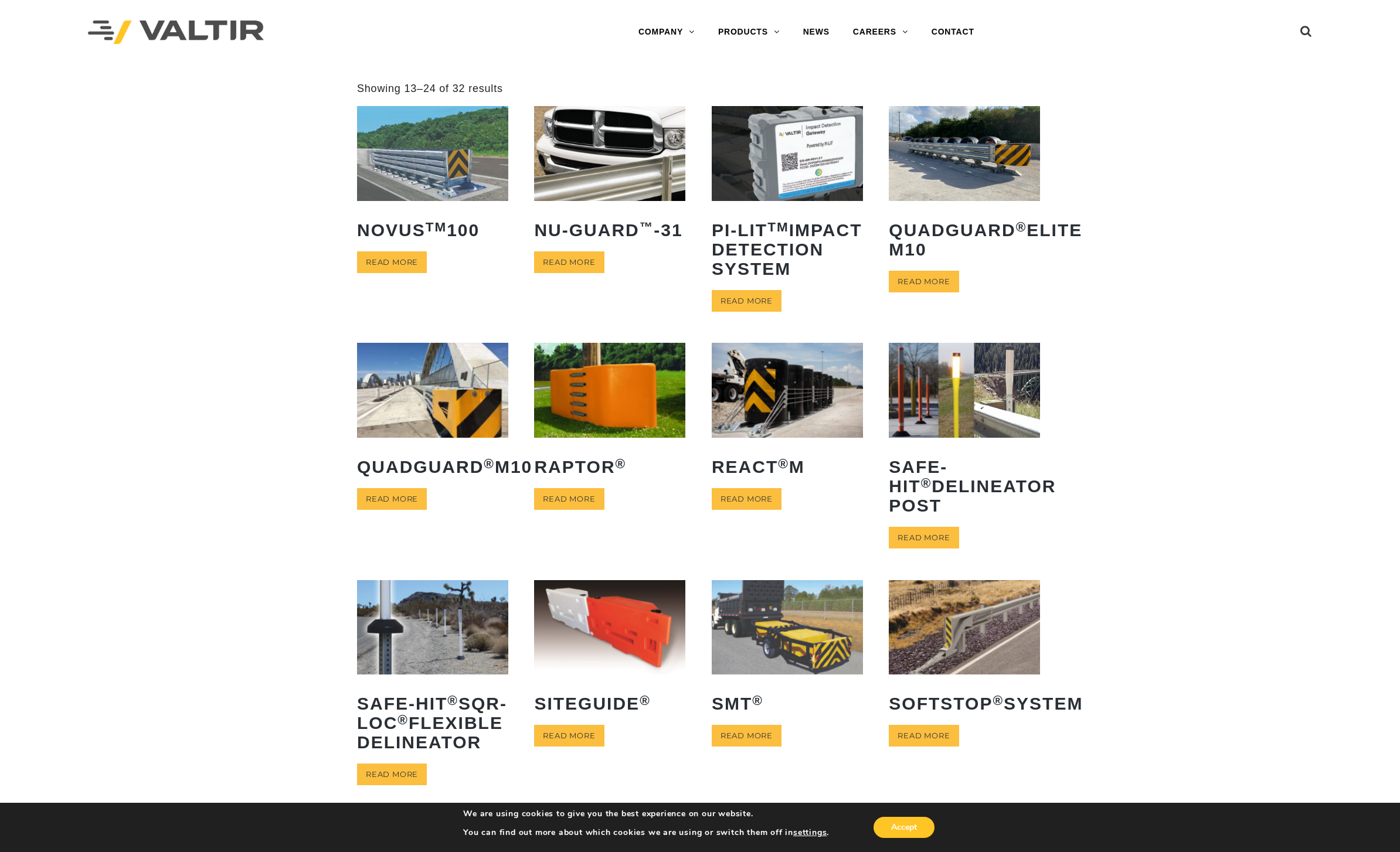
click at [652, 402] on img at bounding box center [609, 389] width 151 height 94
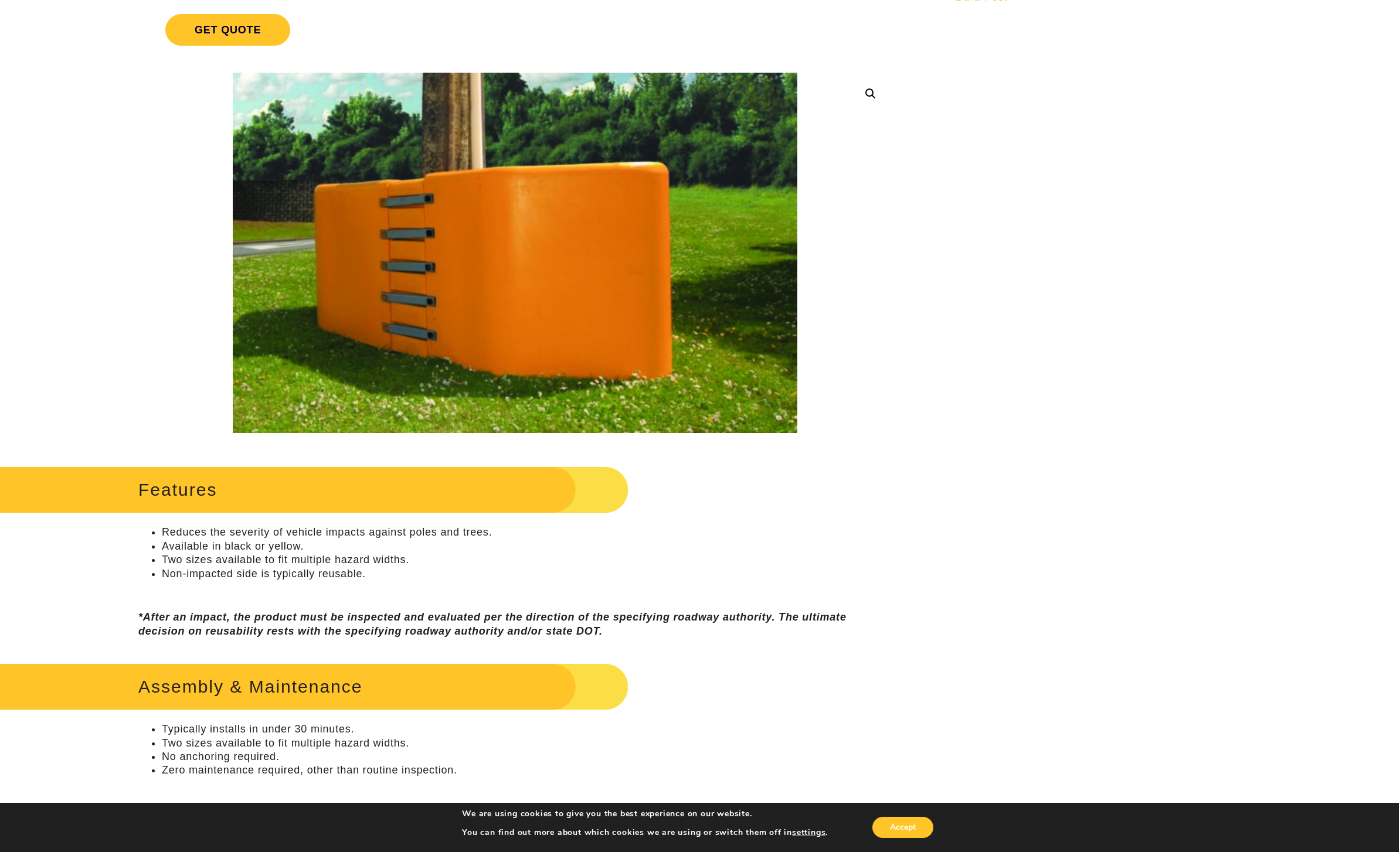
scroll to position [0, 9]
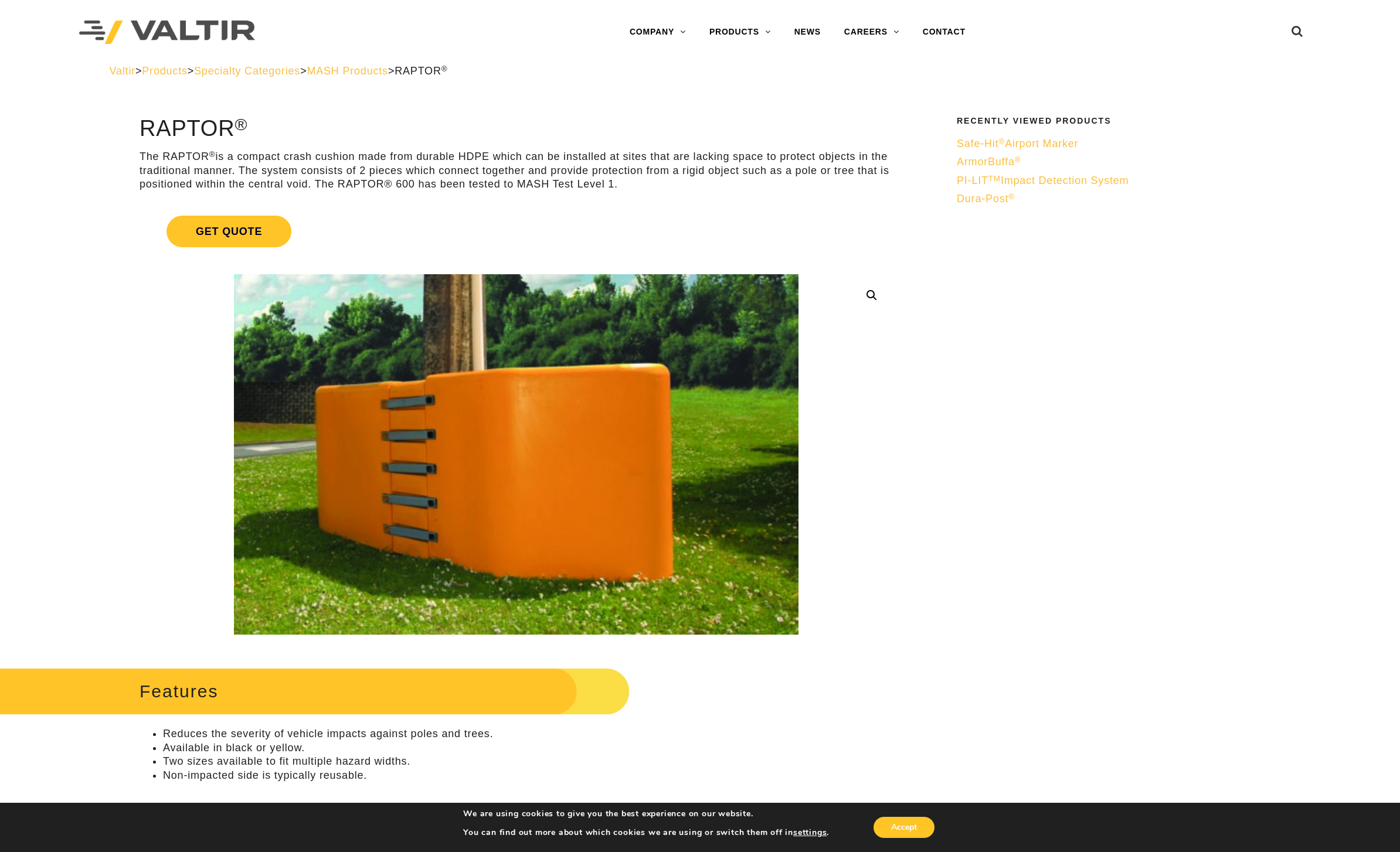
click at [939, 211] on div "Recently Viewed Products Safe-Hit ® Airport Marker ArmorBuffa ® PI-LIT TM Impac…" at bounding box center [1099, 171] width 350 height 109
click at [817, 25] on link "NEWS" at bounding box center [807, 32] width 50 height 24
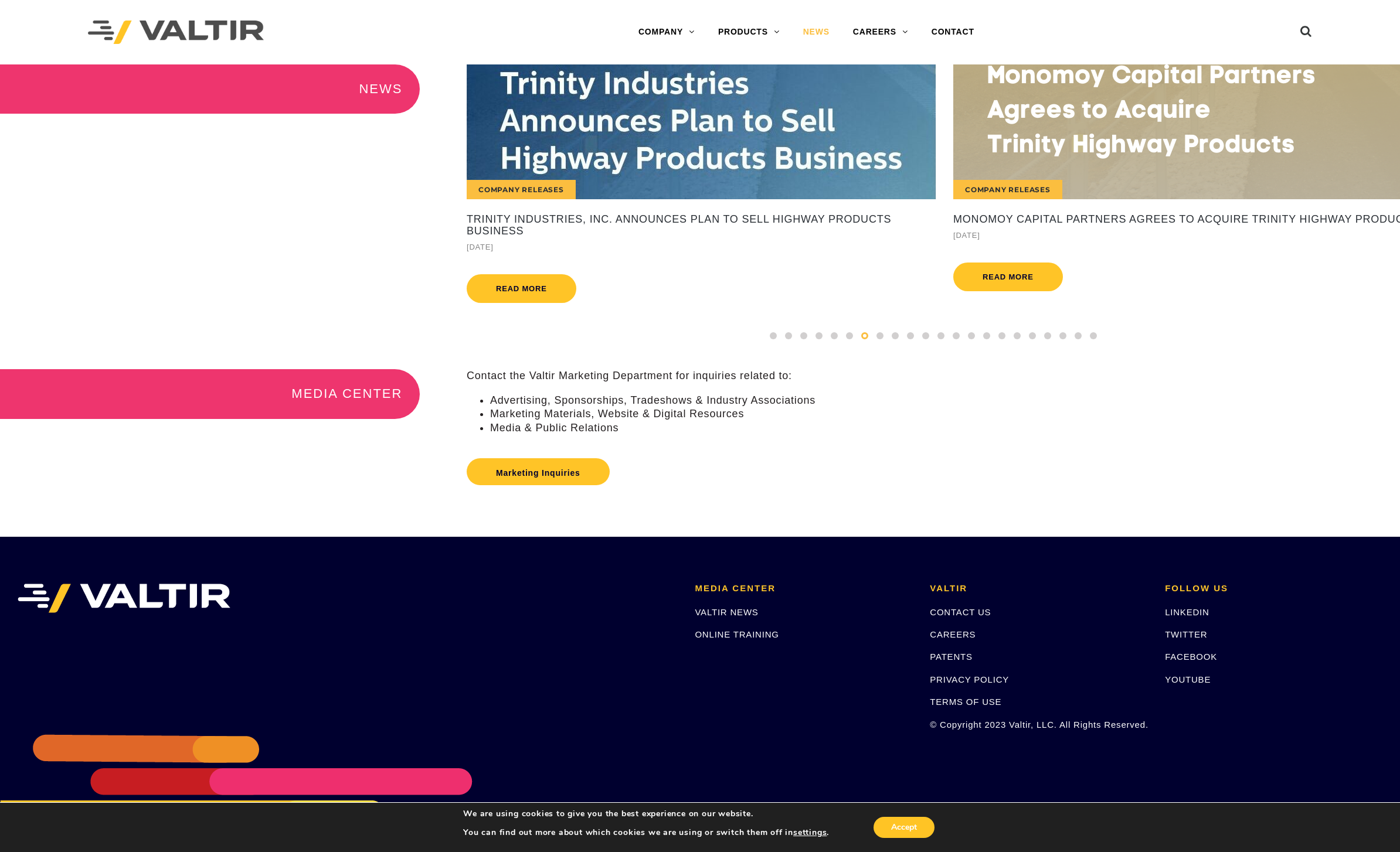
click at [633, 218] on h5 "Trinity Industries, Inc. Announces Plan to Sell Highway Products Business" at bounding box center [701, 226] width 469 height 24
